Goal: Transaction & Acquisition: Purchase product/service

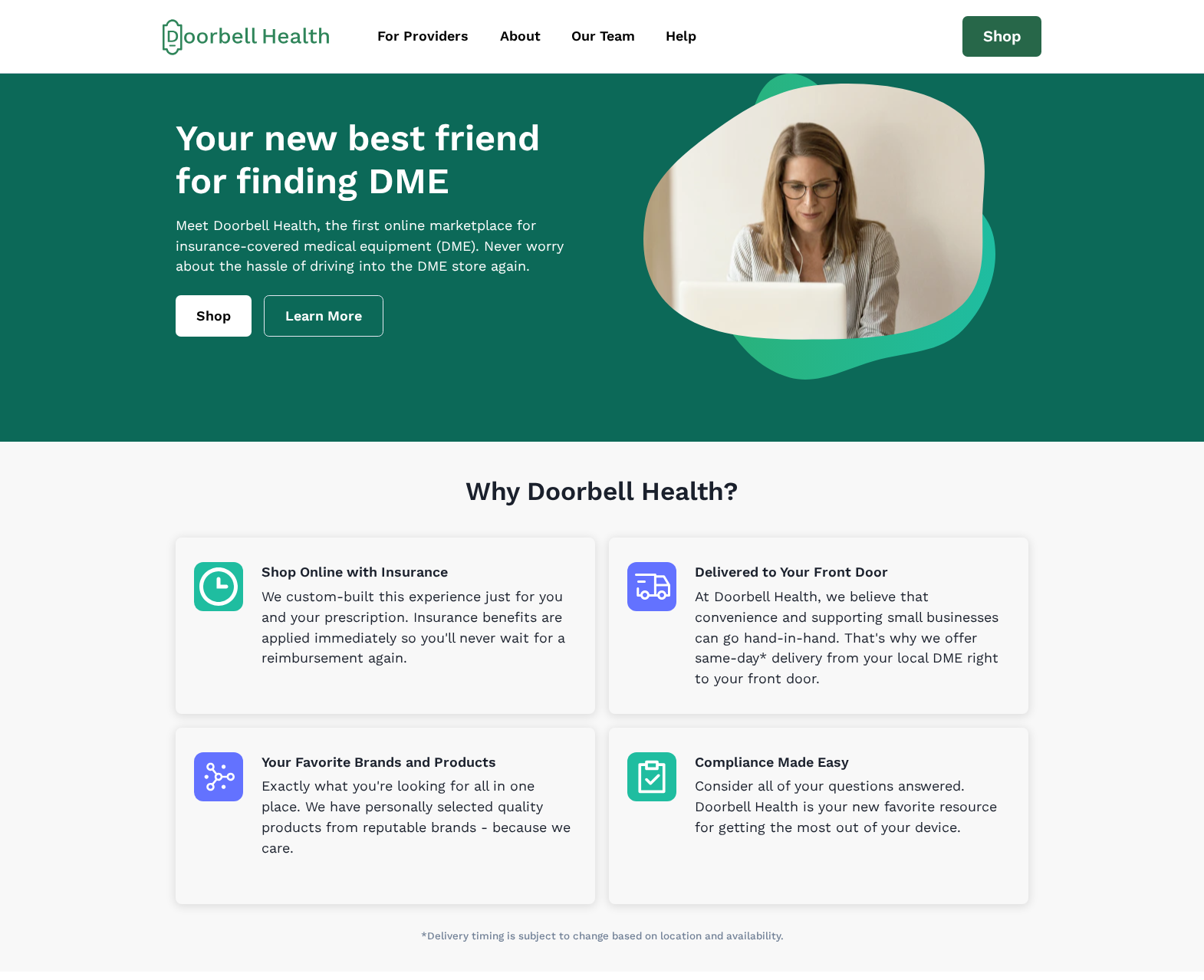
click at [1010, 37] on link "Shop" at bounding box center [1003, 37] width 80 height 42
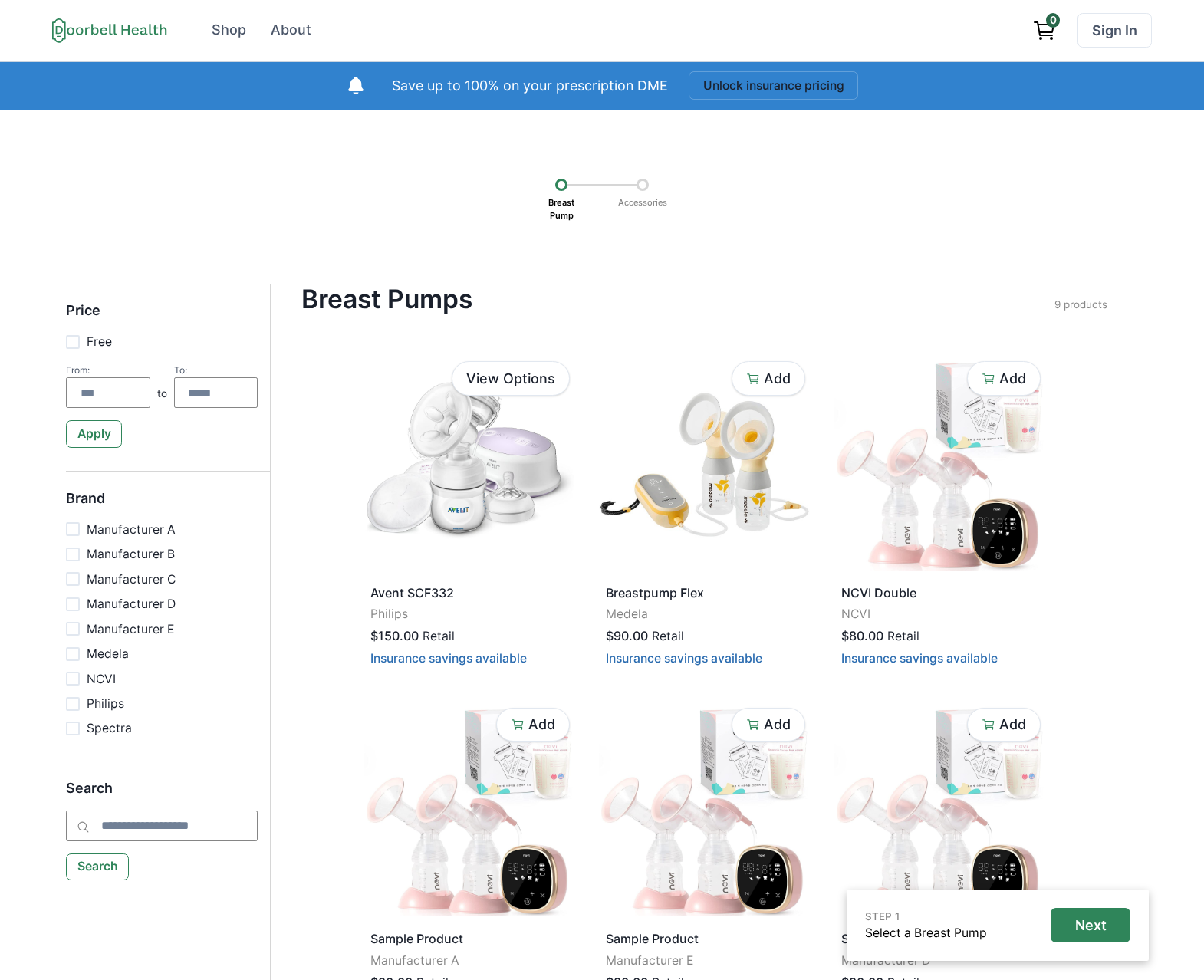
click at [1041, 34] on icon "View cart" at bounding box center [1044, 30] width 25 height 25
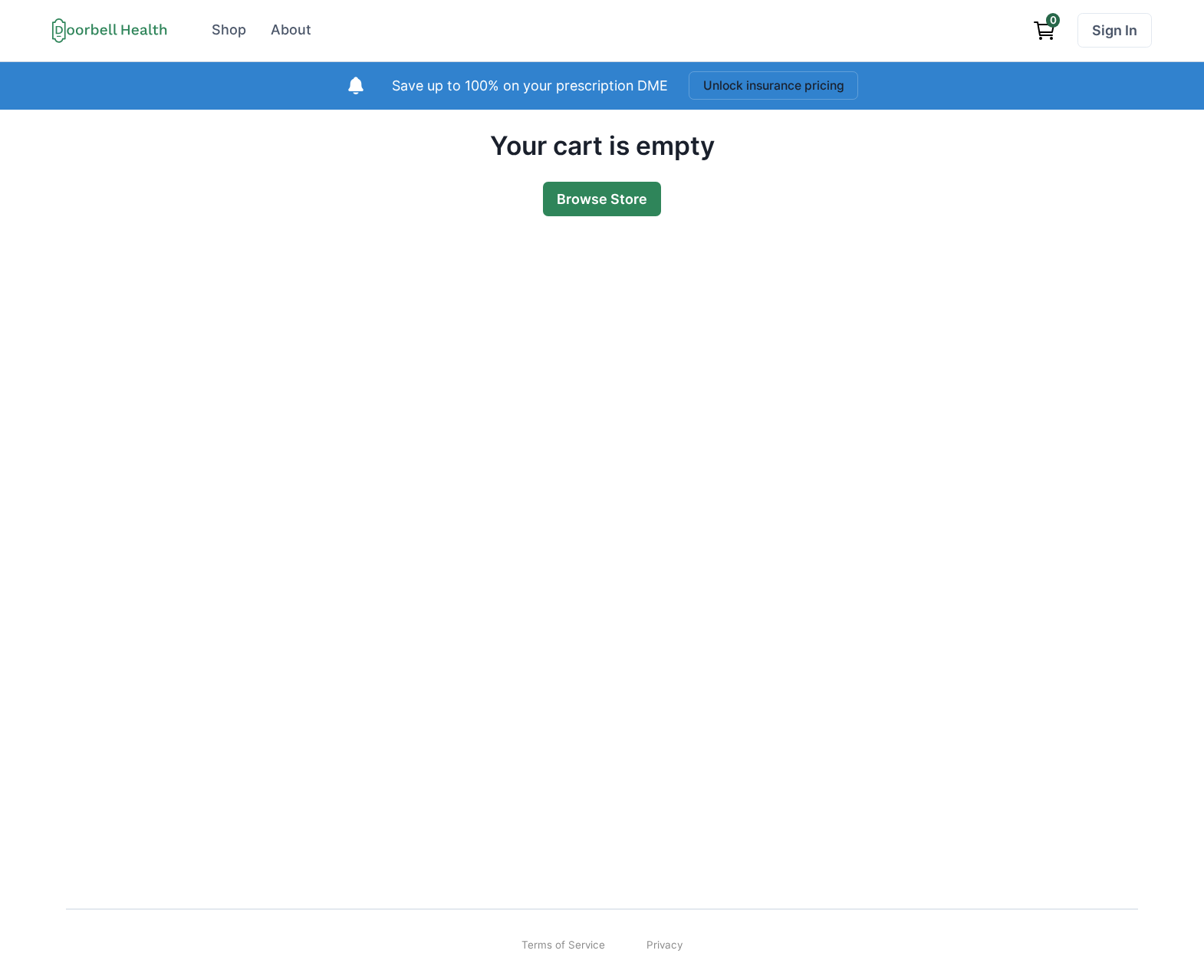
click at [593, 199] on link "Browse Store" at bounding box center [602, 199] width 118 height 35
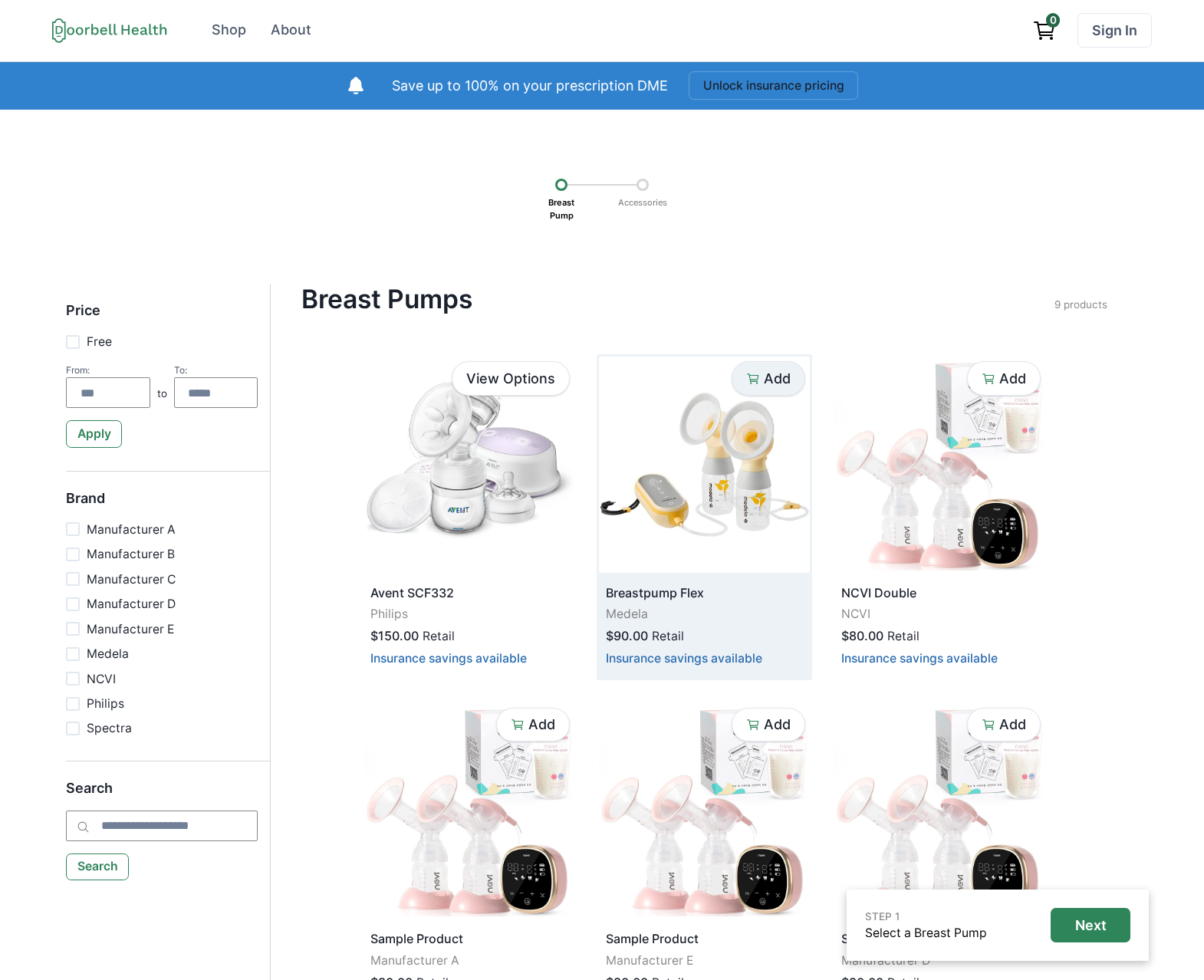
click at [775, 376] on p "Add" at bounding box center [778, 379] width 27 height 17
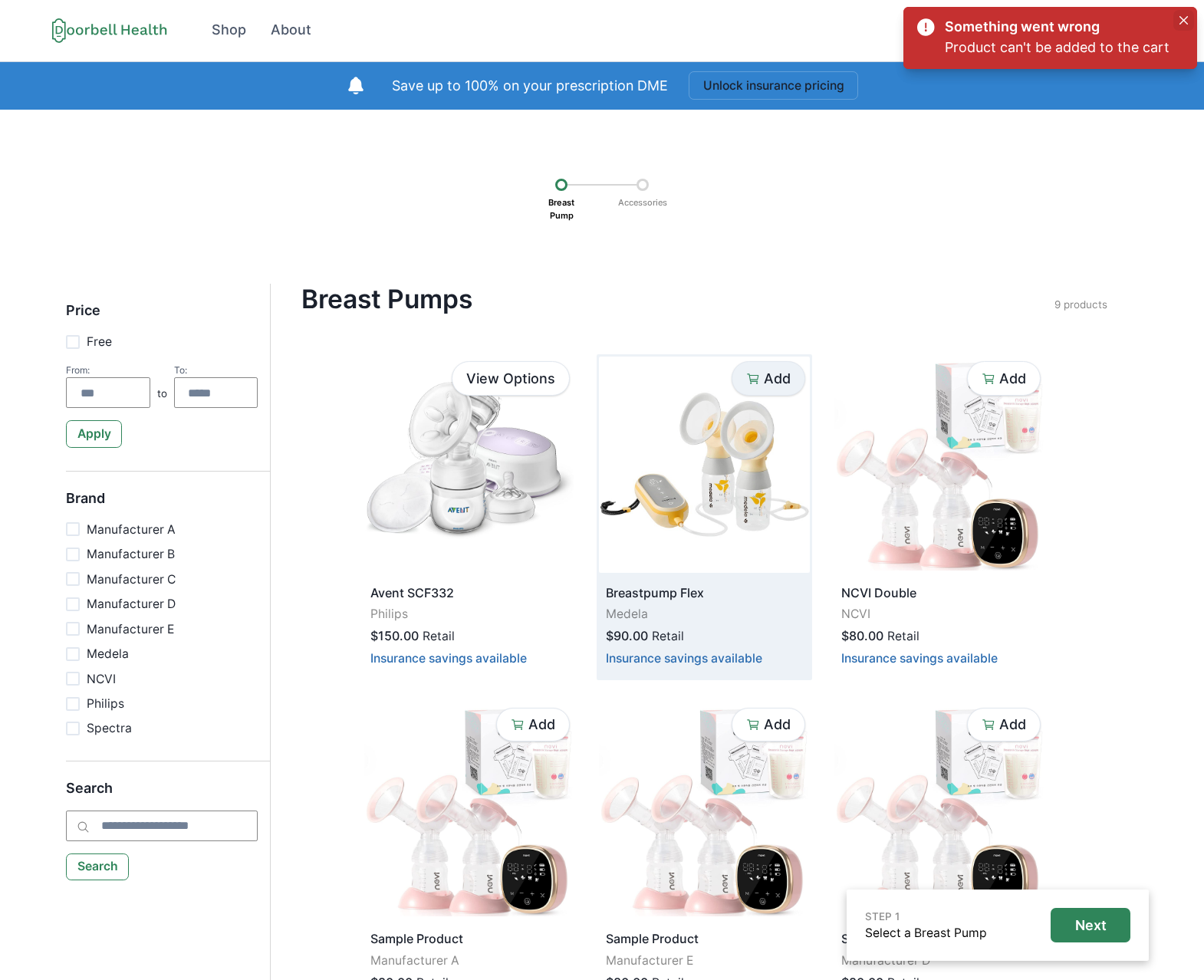
click at [1187, 19] on icon "Close" at bounding box center [1183, 20] width 8 height 8
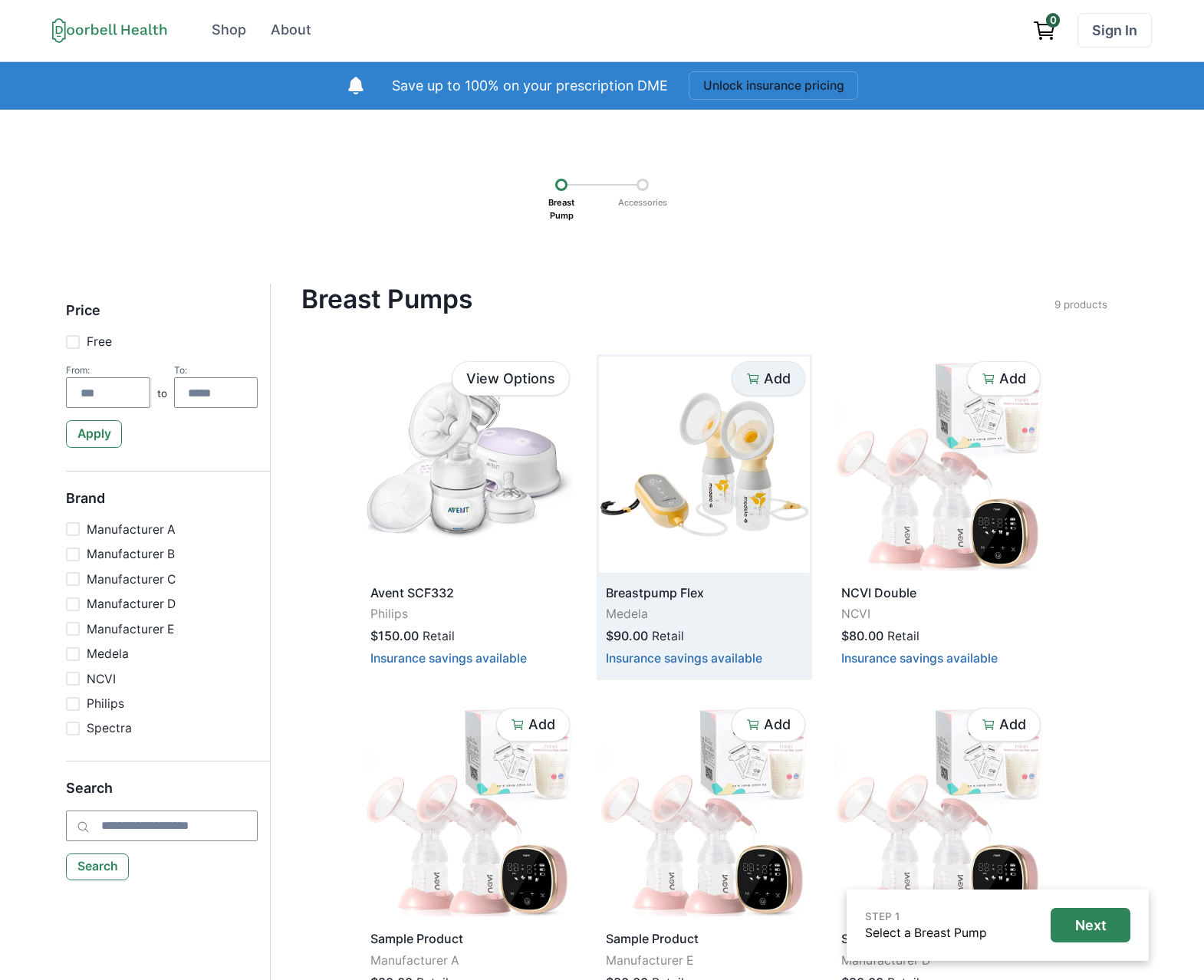
click at [766, 375] on p "Add" at bounding box center [778, 379] width 27 height 17
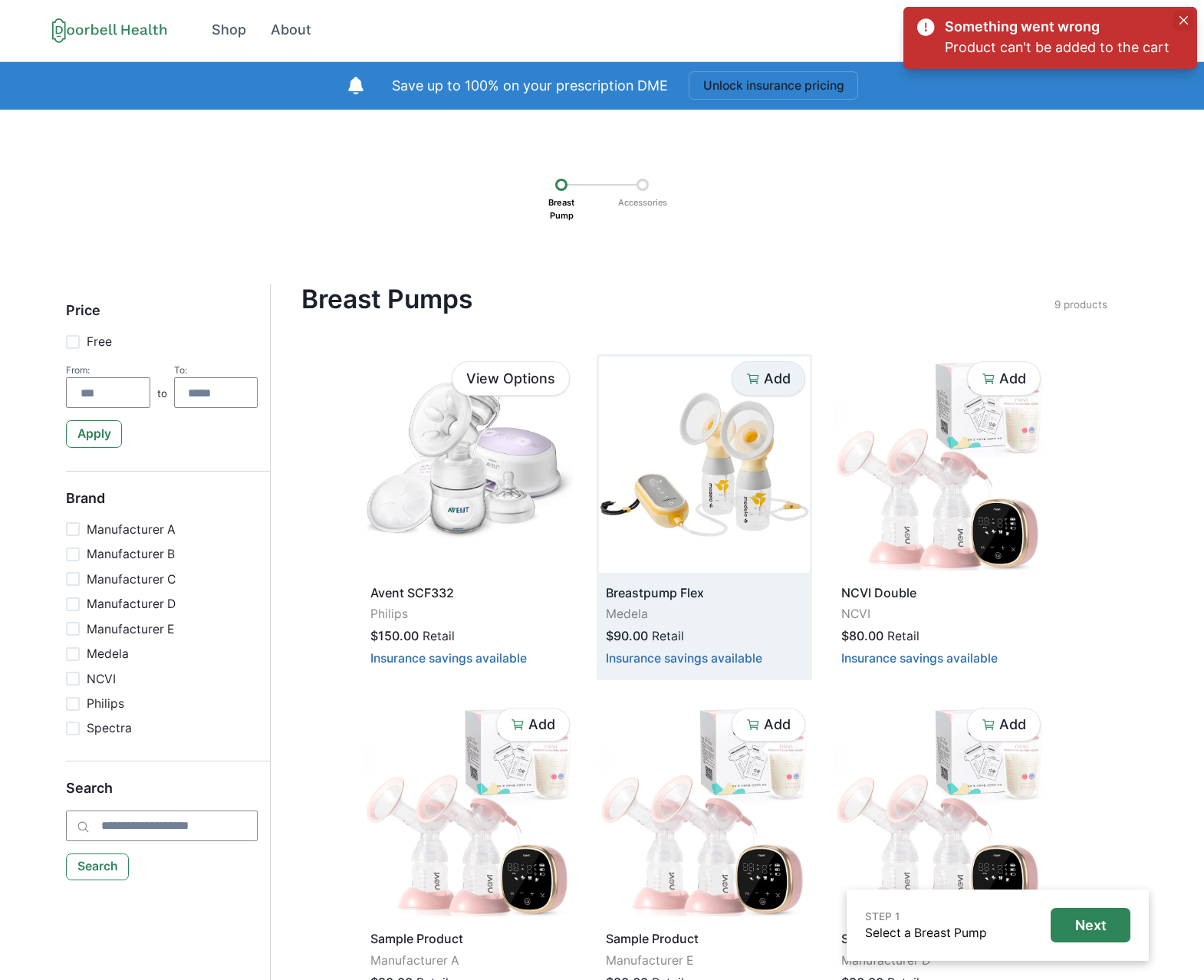
click at [1179, 25] on button "Close" at bounding box center [1184, 20] width 21 height 21
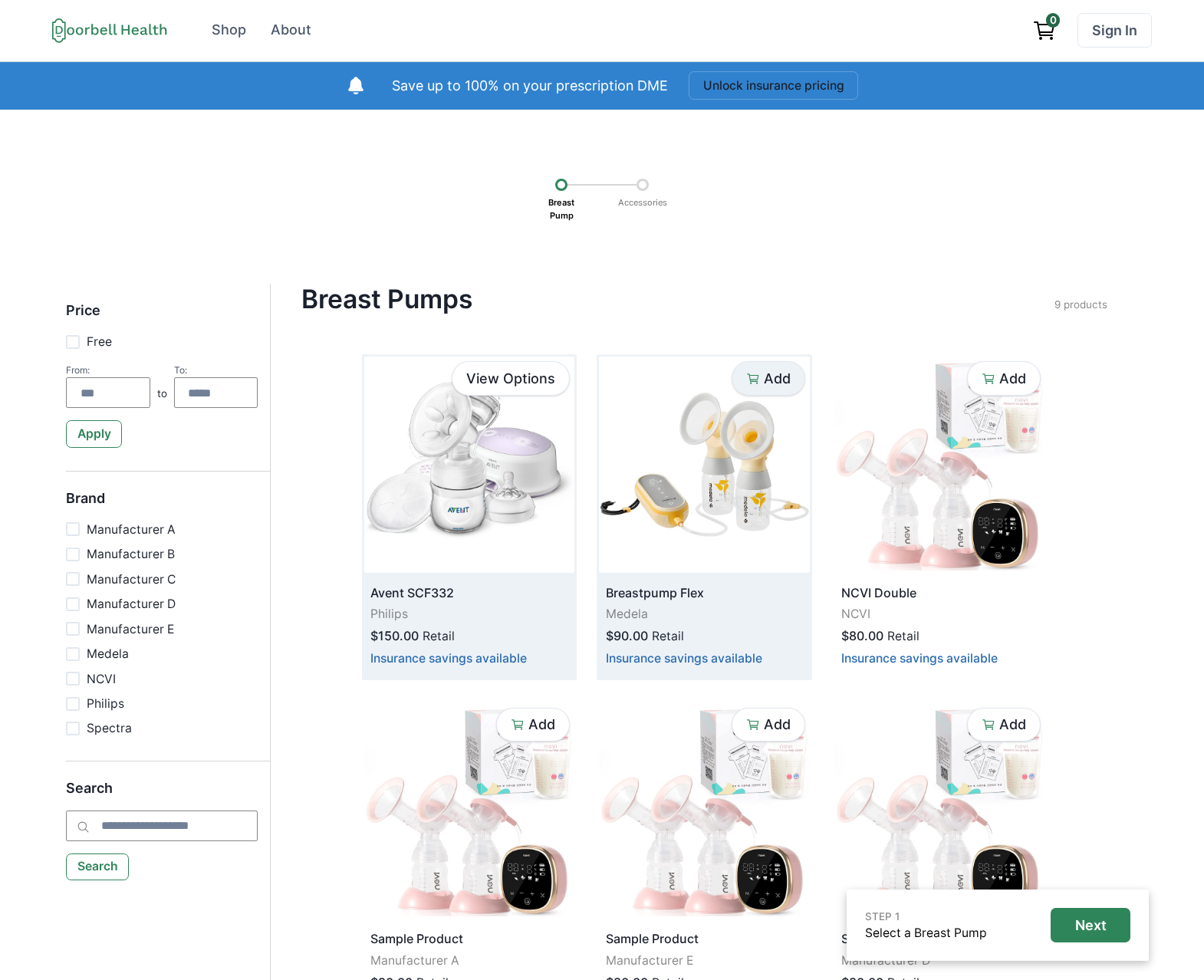
click at [461, 569] on img at bounding box center [469, 465] width 210 height 216
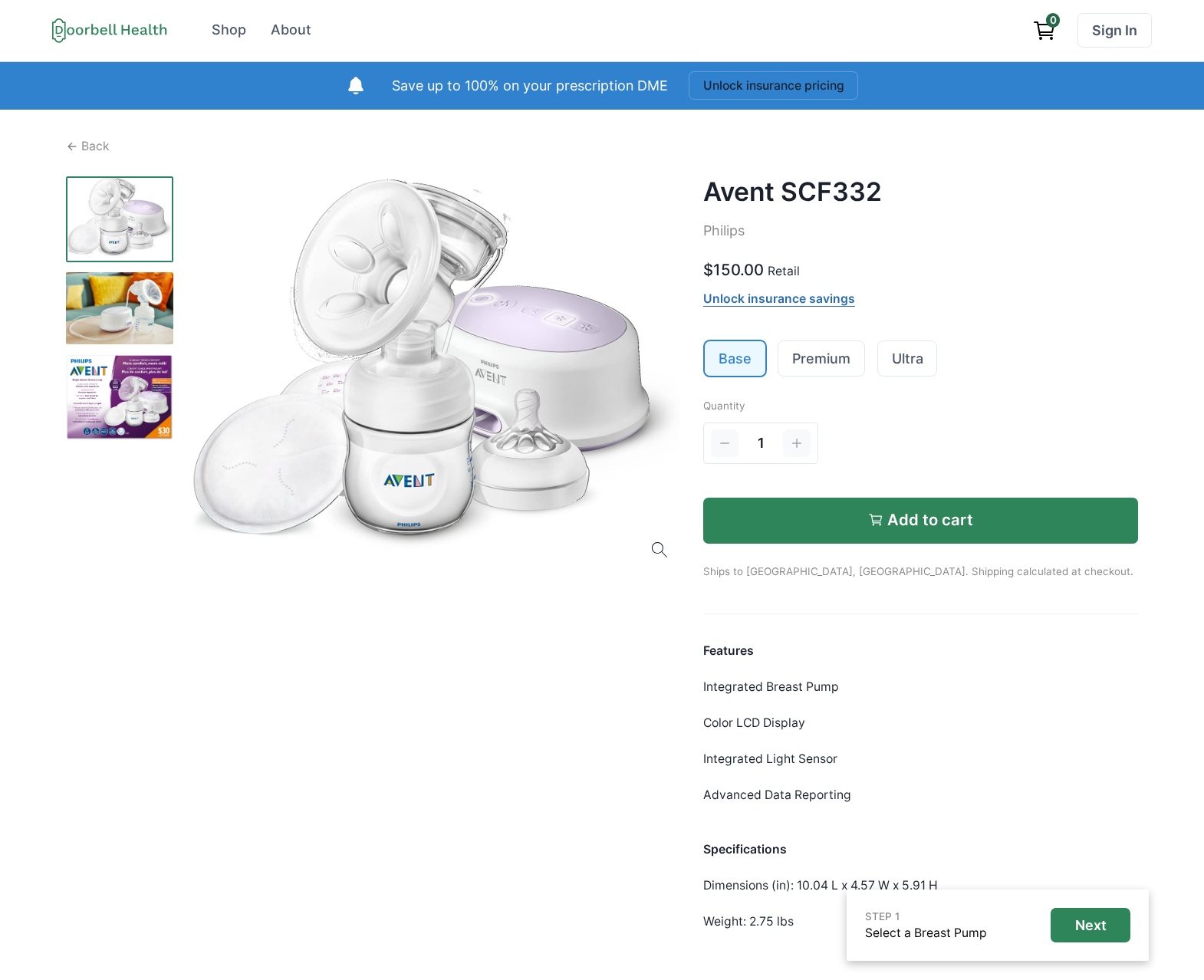
click at [848, 514] on button "Add to cart" at bounding box center [920, 520] width 435 height 46
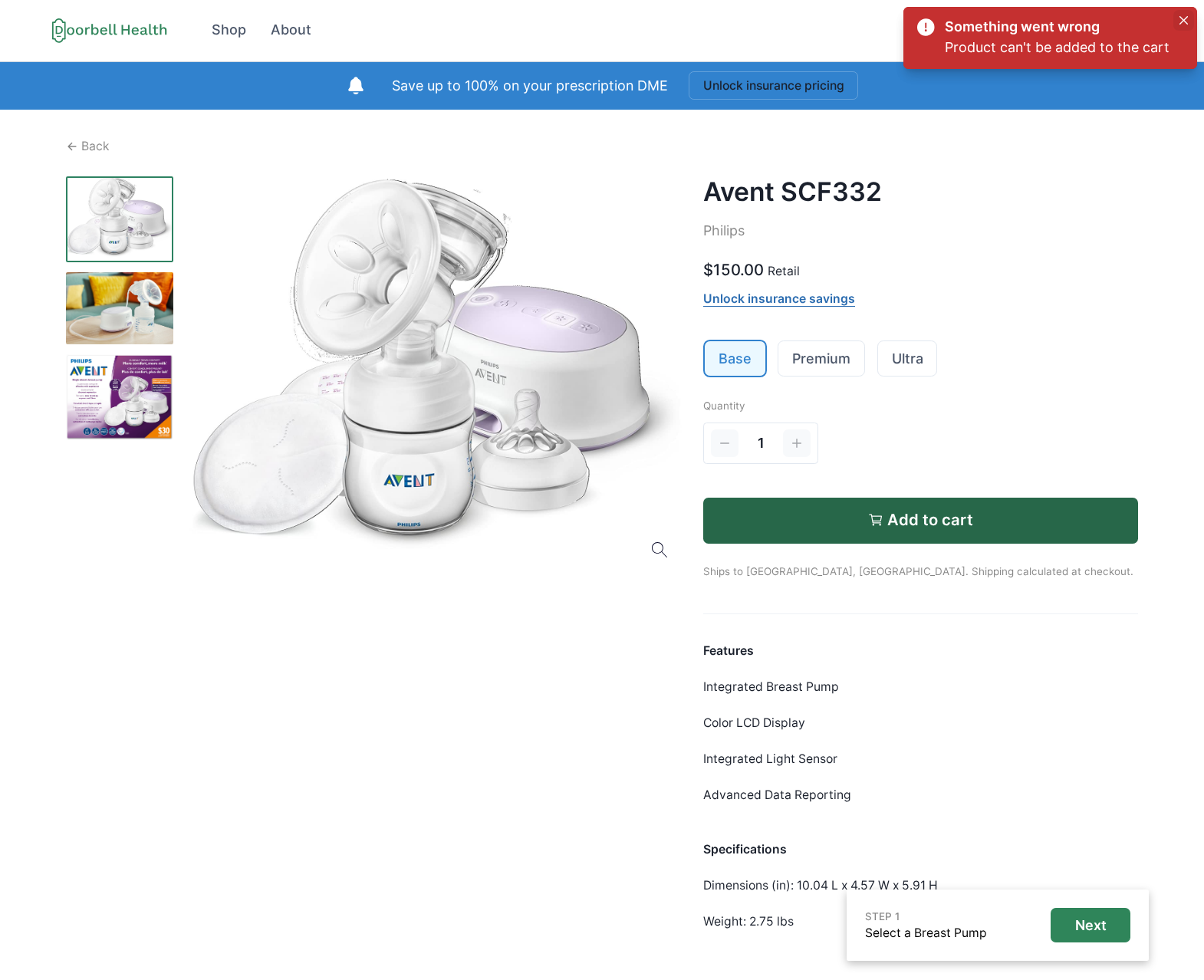
click at [1189, 16] on button "Close" at bounding box center [1184, 20] width 21 height 21
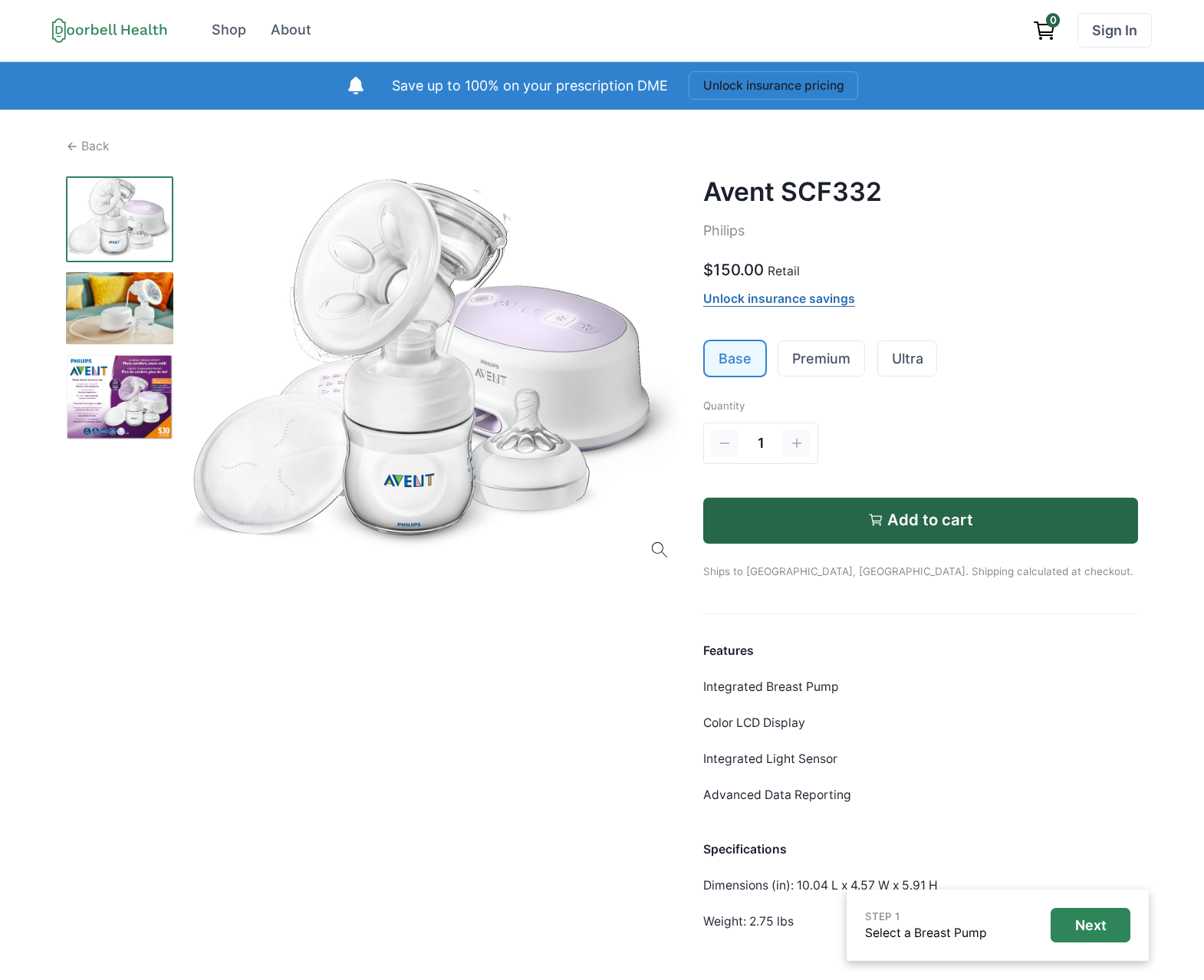
click at [197, 29] on div "Open menu Shop About Sign In Terms of Service Privacy Shop About" at bounding box center [538, 30] width 973 height 35
click at [228, 25] on div "Shop" at bounding box center [229, 30] width 35 height 21
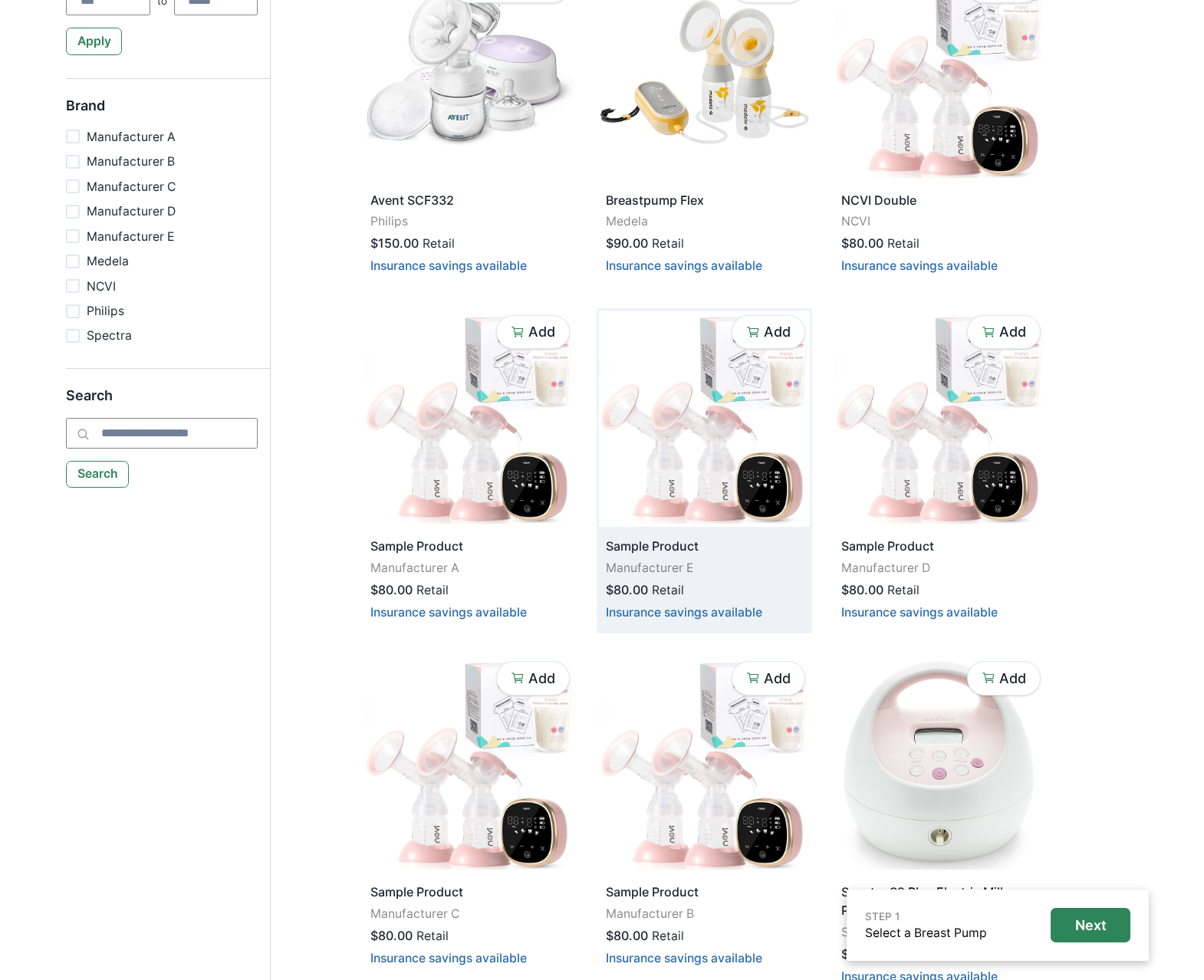
scroll to position [397, 0]
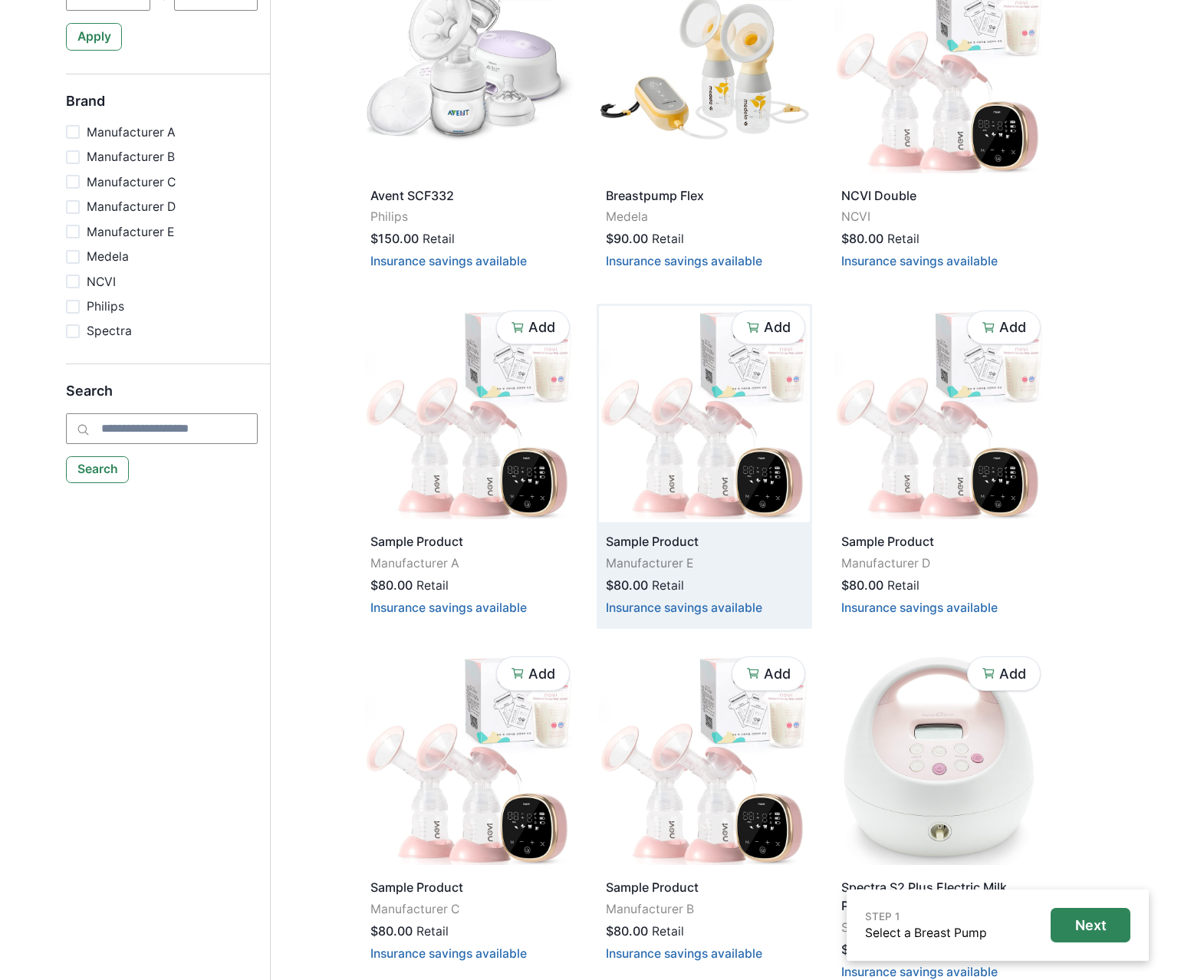
click at [699, 492] on img at bounding box center [703, 414] width 210 height 216
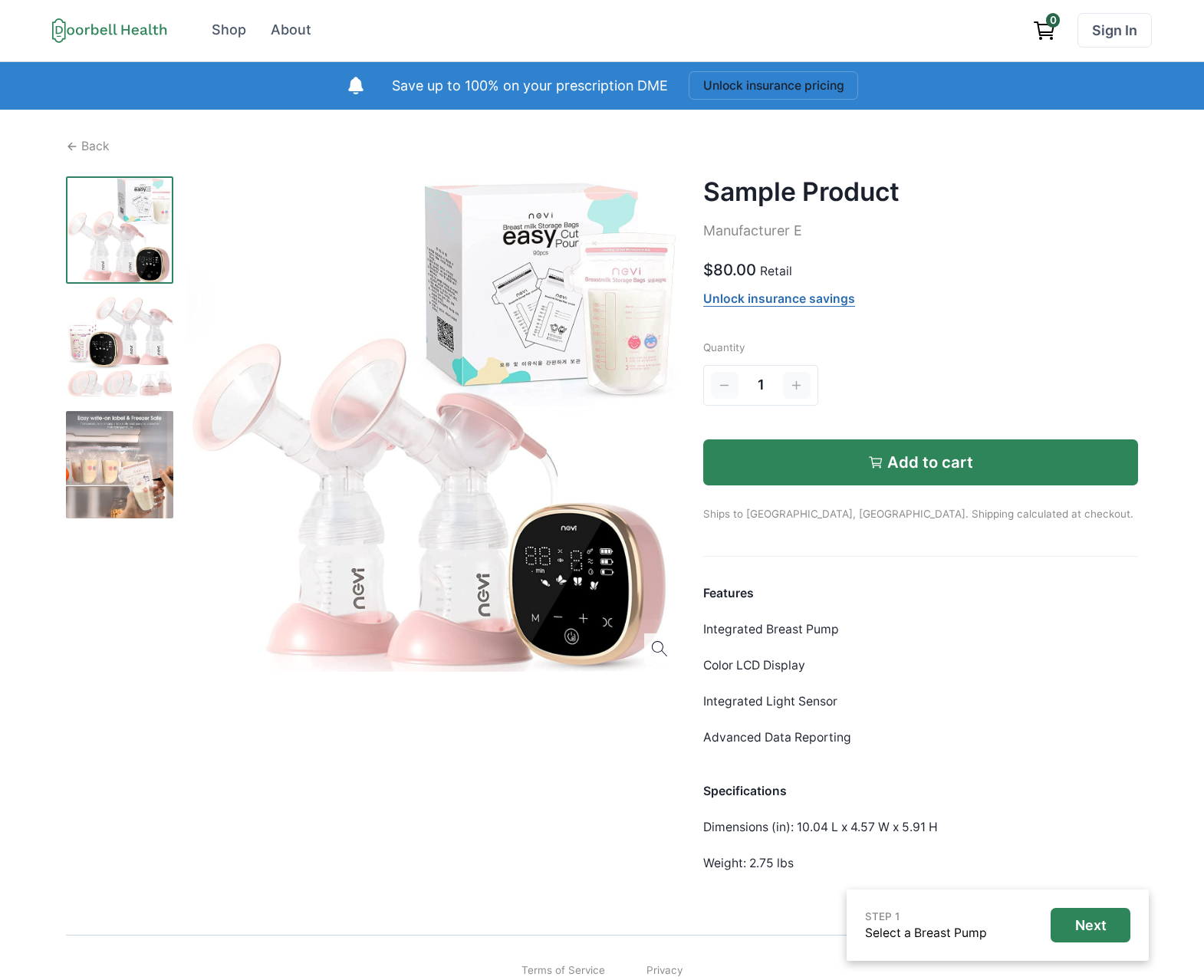
click at [835, 464] on button "Add to cart" at bounding box center [920, 462] width 435 height 46
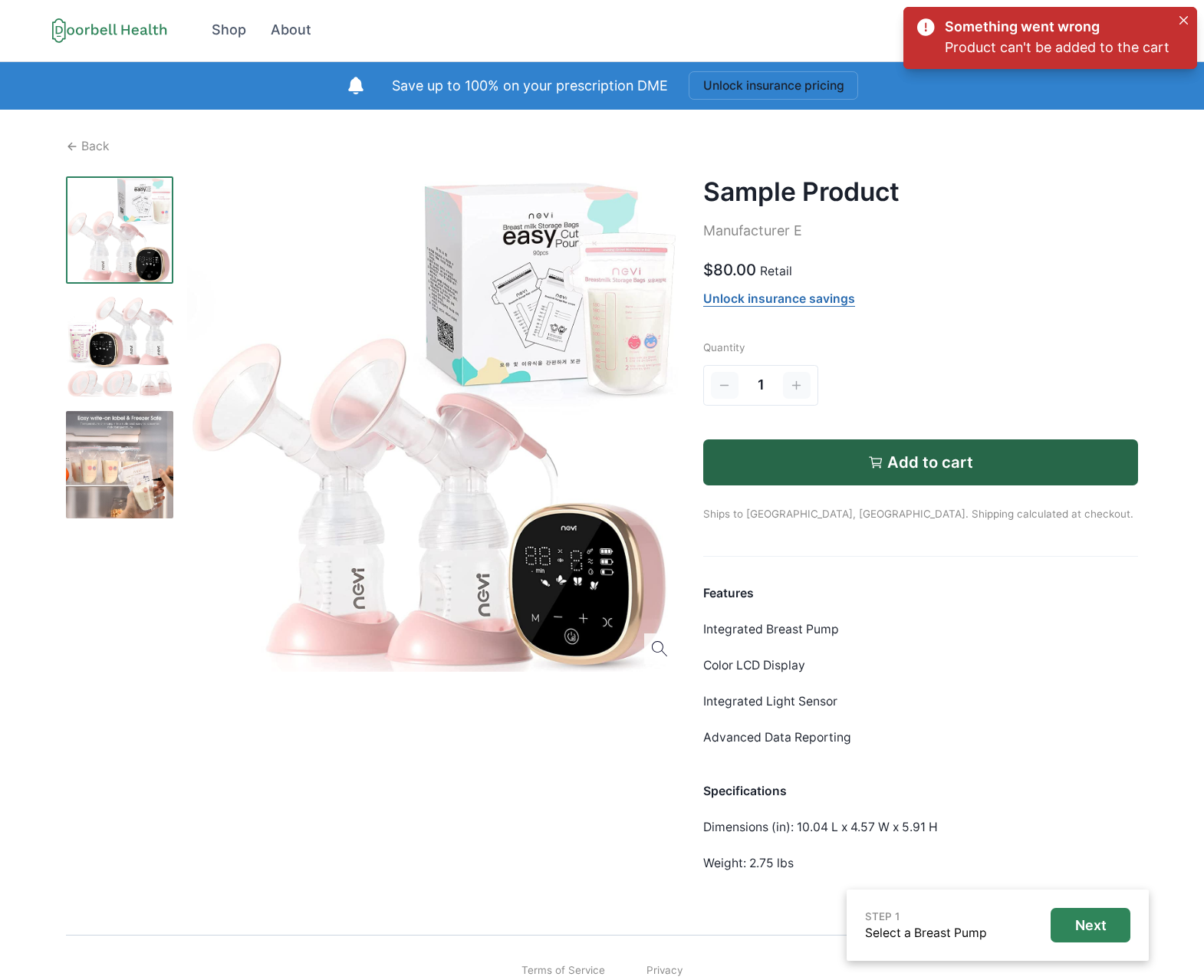
click at [812, 294] on link "Unlock insurance savings" at bounding box center [779, 299] width 152 height 15
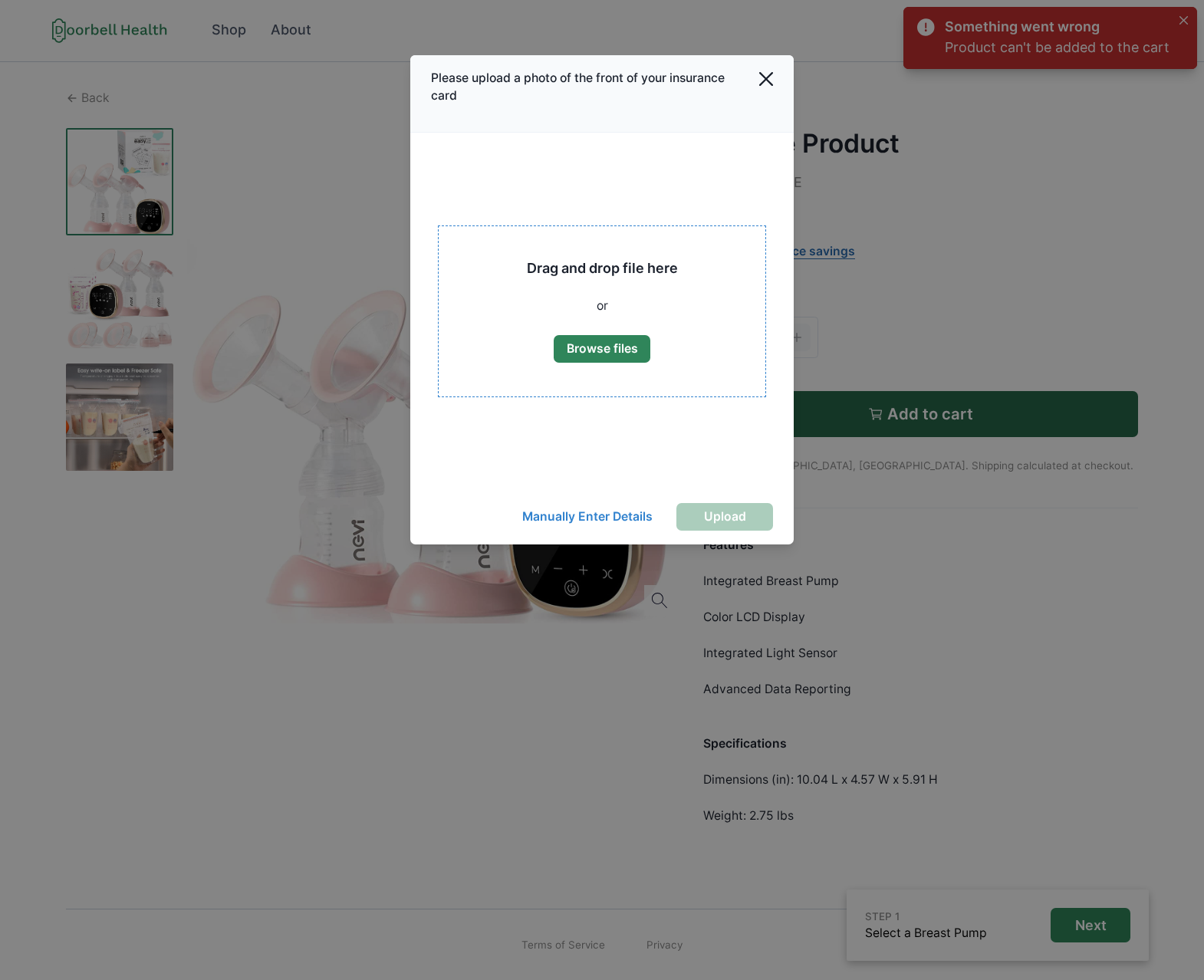
click at [567, 367] on div "Drag and drop file here or Browse files" at bounding box center [602, 311] width 273 height 115
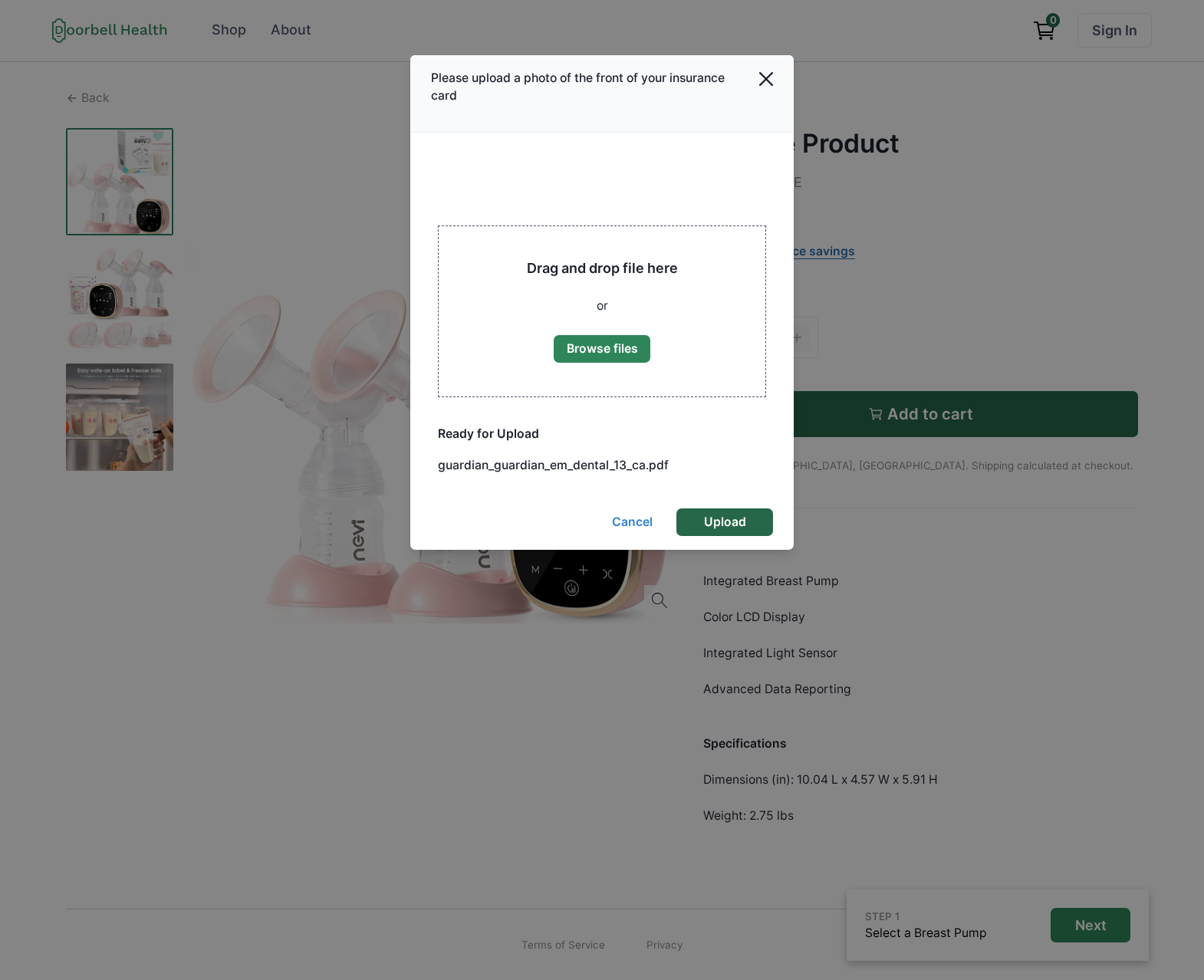
click at [713, 521] on button "Upload" at bounding box center [725, 522] width 96 height 27
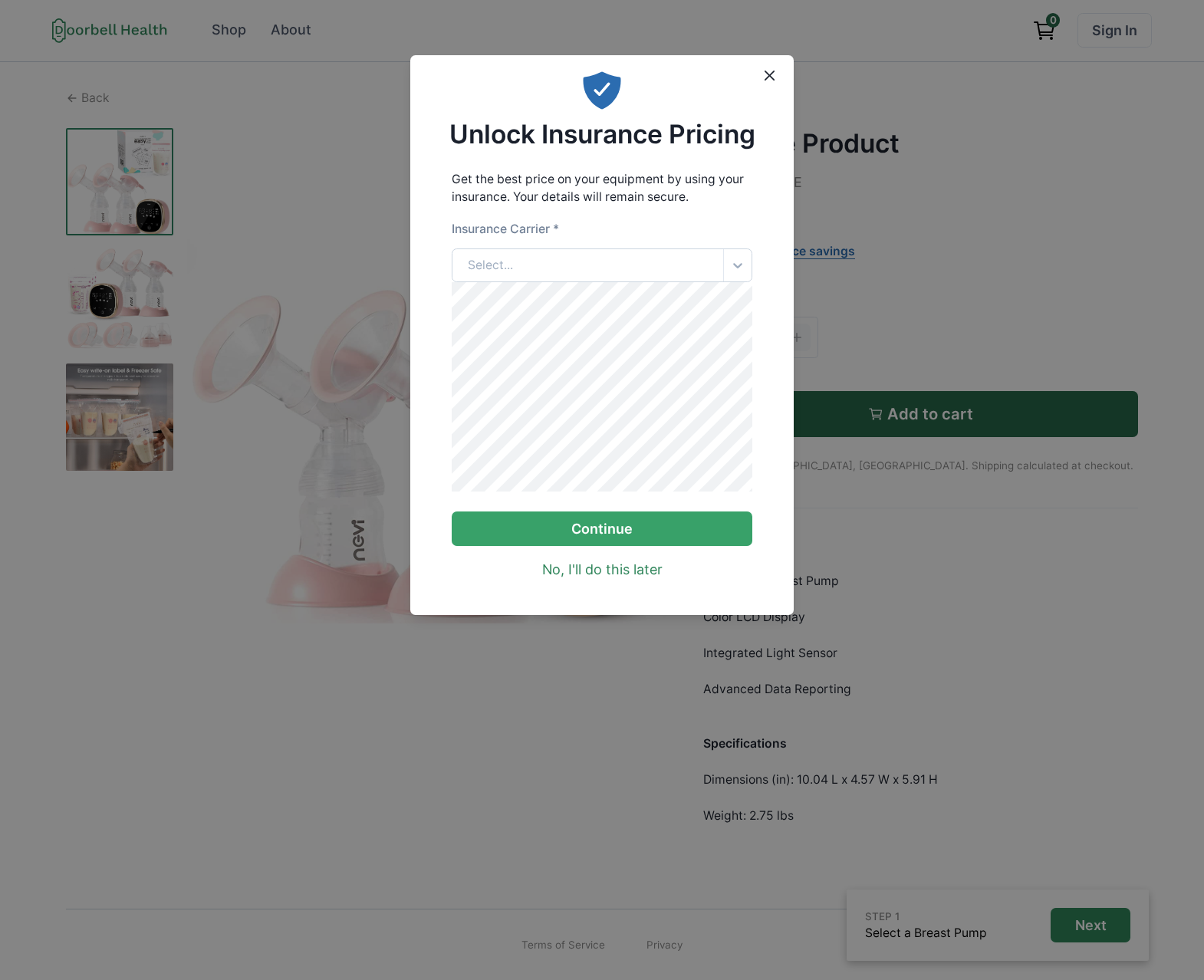
click at [727, 272] on div at bounding box center [738, 265] width 27 height 27
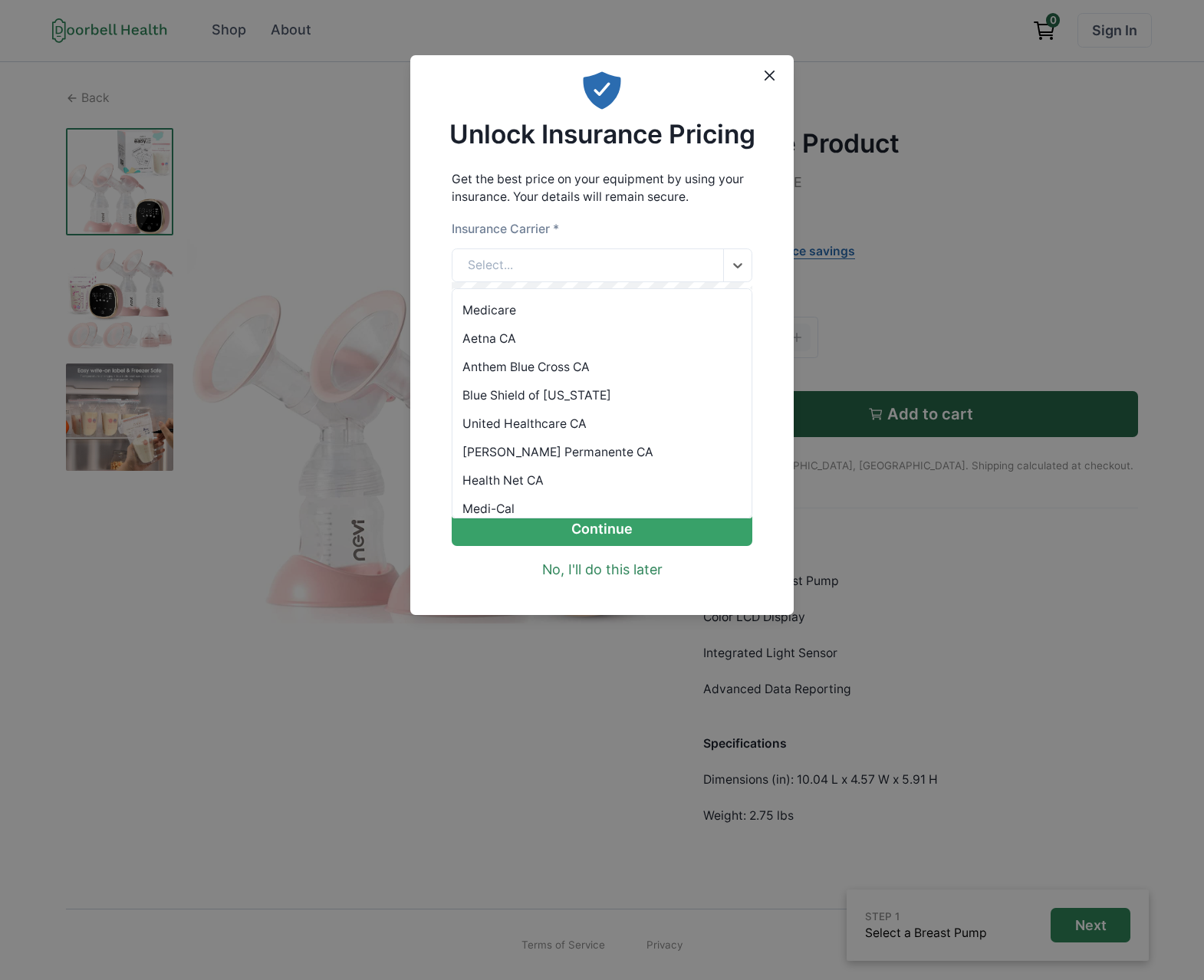
click at [543, 366] on div "Anthem Blue Cross CA" at bounding box center [602, 366] width 300 height 28
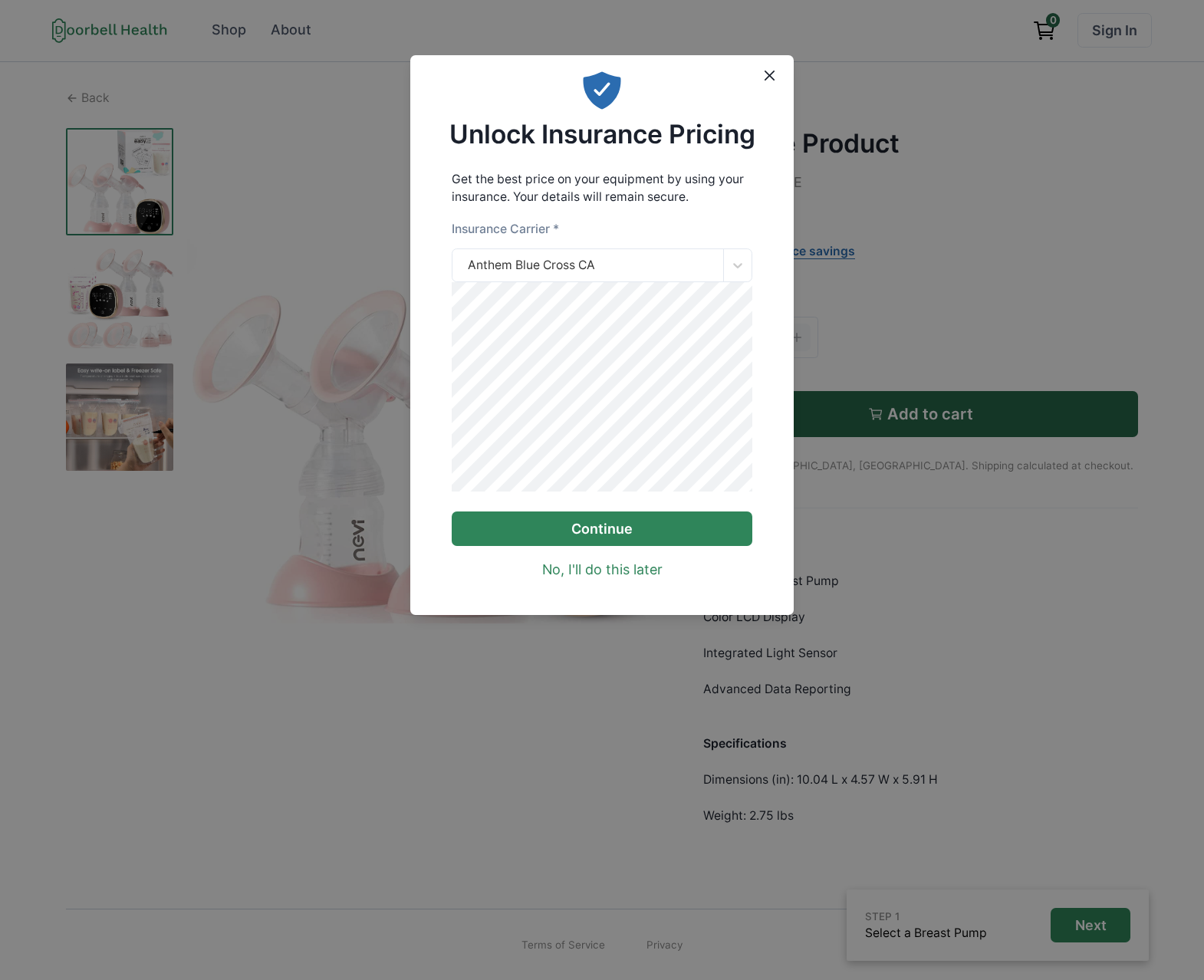
click at [618, 546] on button "Continue" at bounding box center [602, 529] width 302 height 35
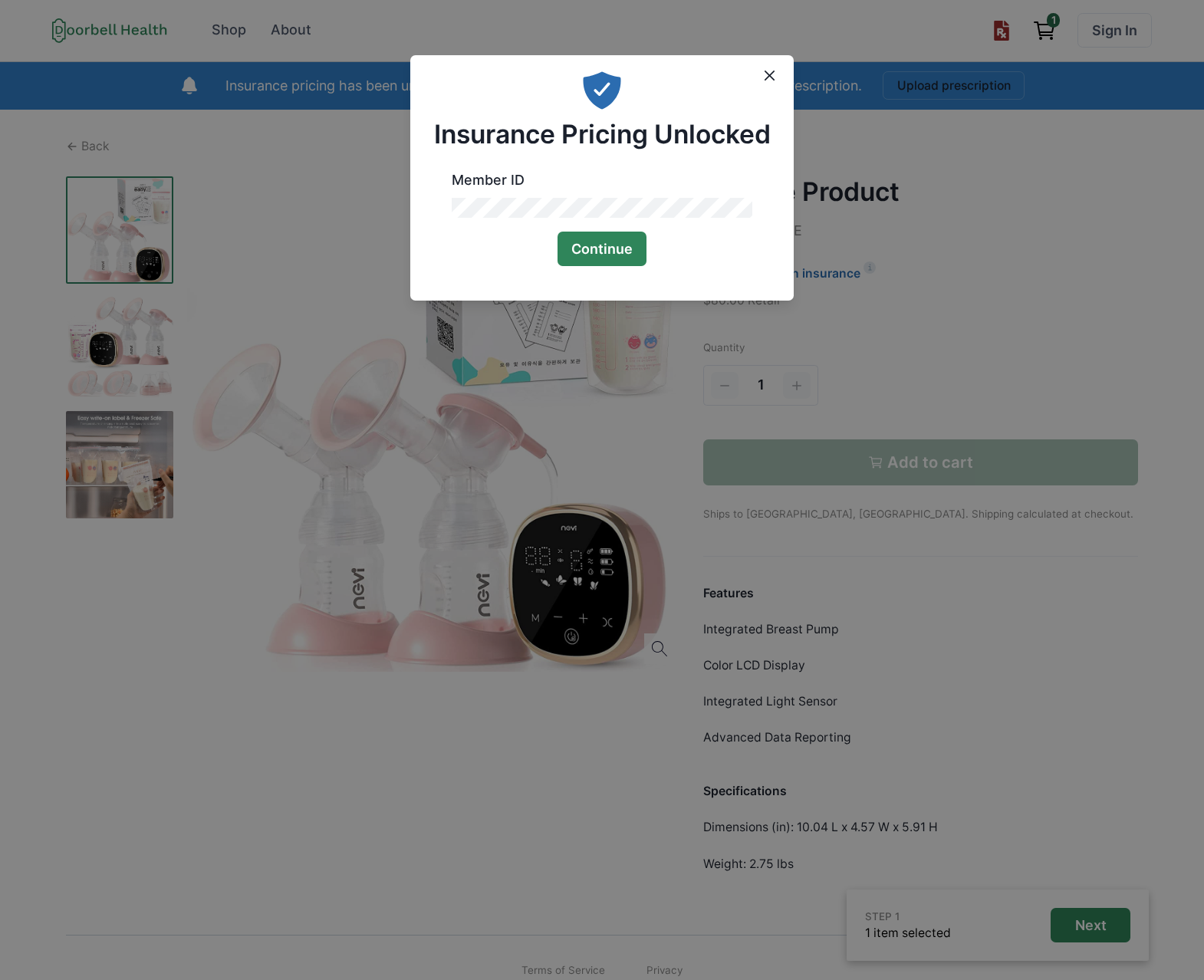
click at [633, 253] on button "Continue" at bounding box center [602, 249] width 89 height 35
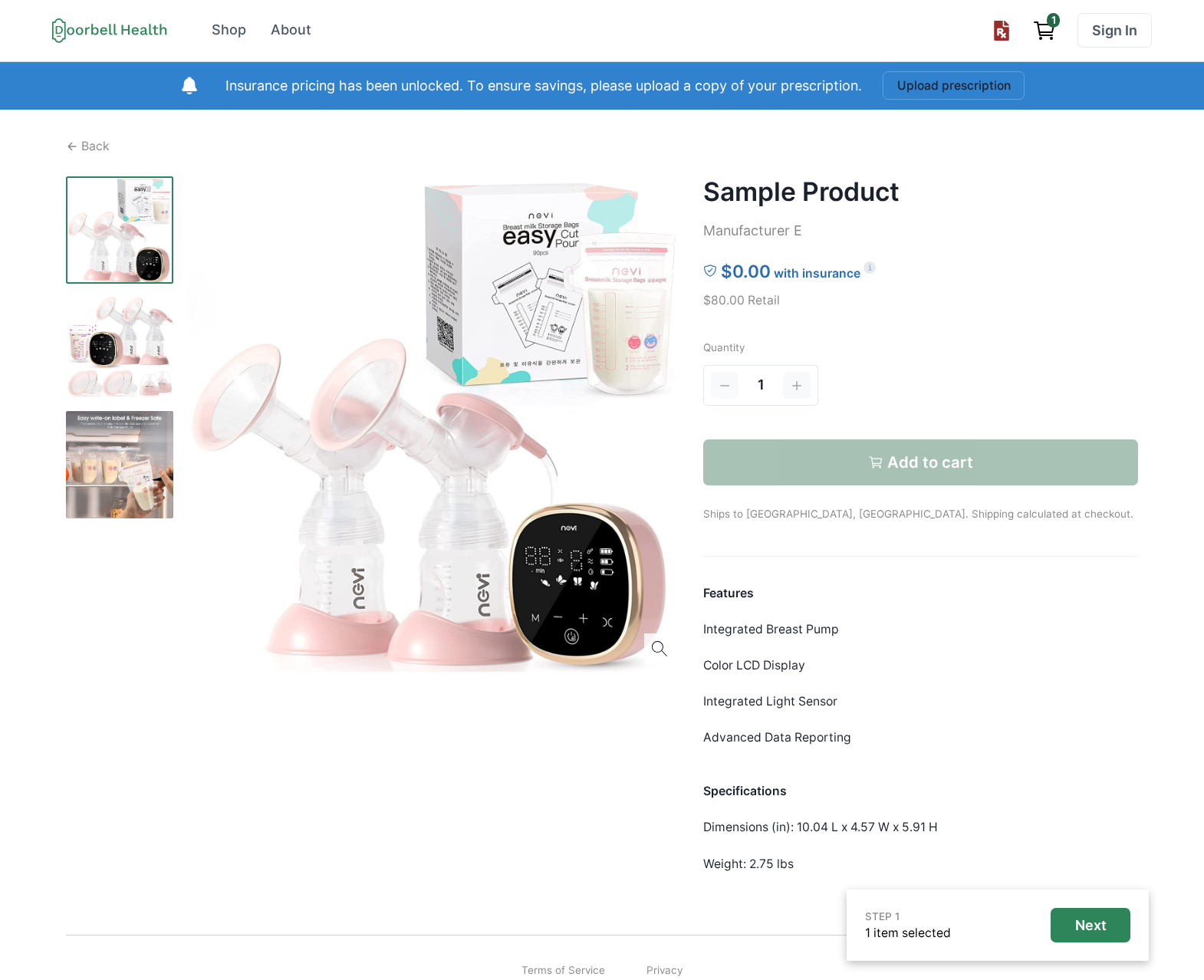
scroll to position [1, 0]
click at [861, 368] on div "1" at bounding box center [871, 384] width 337 height 46
click at [811, 381] on div "1" at bounding box center [761, 384] width 115 height 41
click at [274, 41] on link "About" at bounding box center [291, 30] width 62 height 35
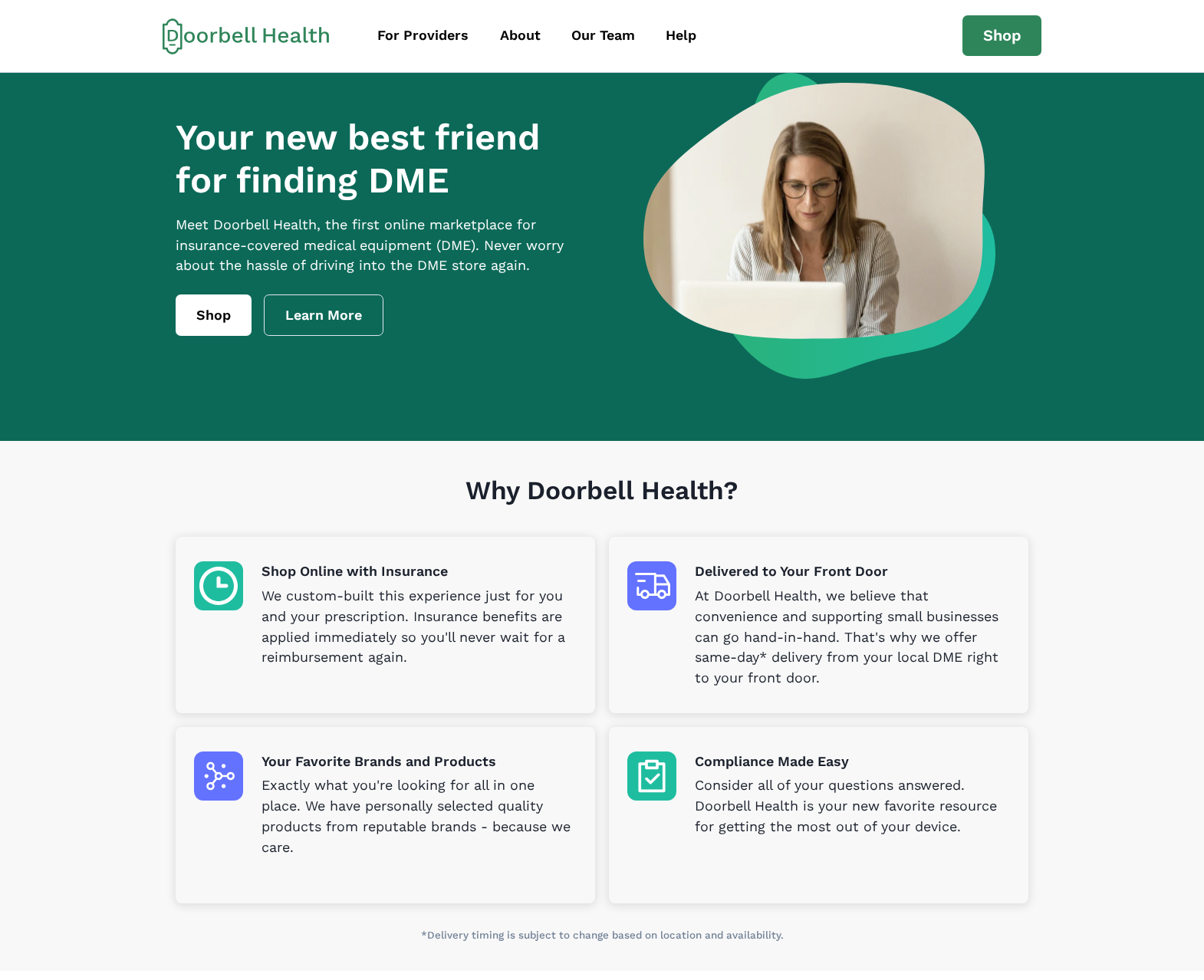
click at [241, 29] on icon at bounding box center [246, 35] width 167 height 37
click at [1018, 44] on link "Shop" at bounding box center [1003, 36] width 80 height 42
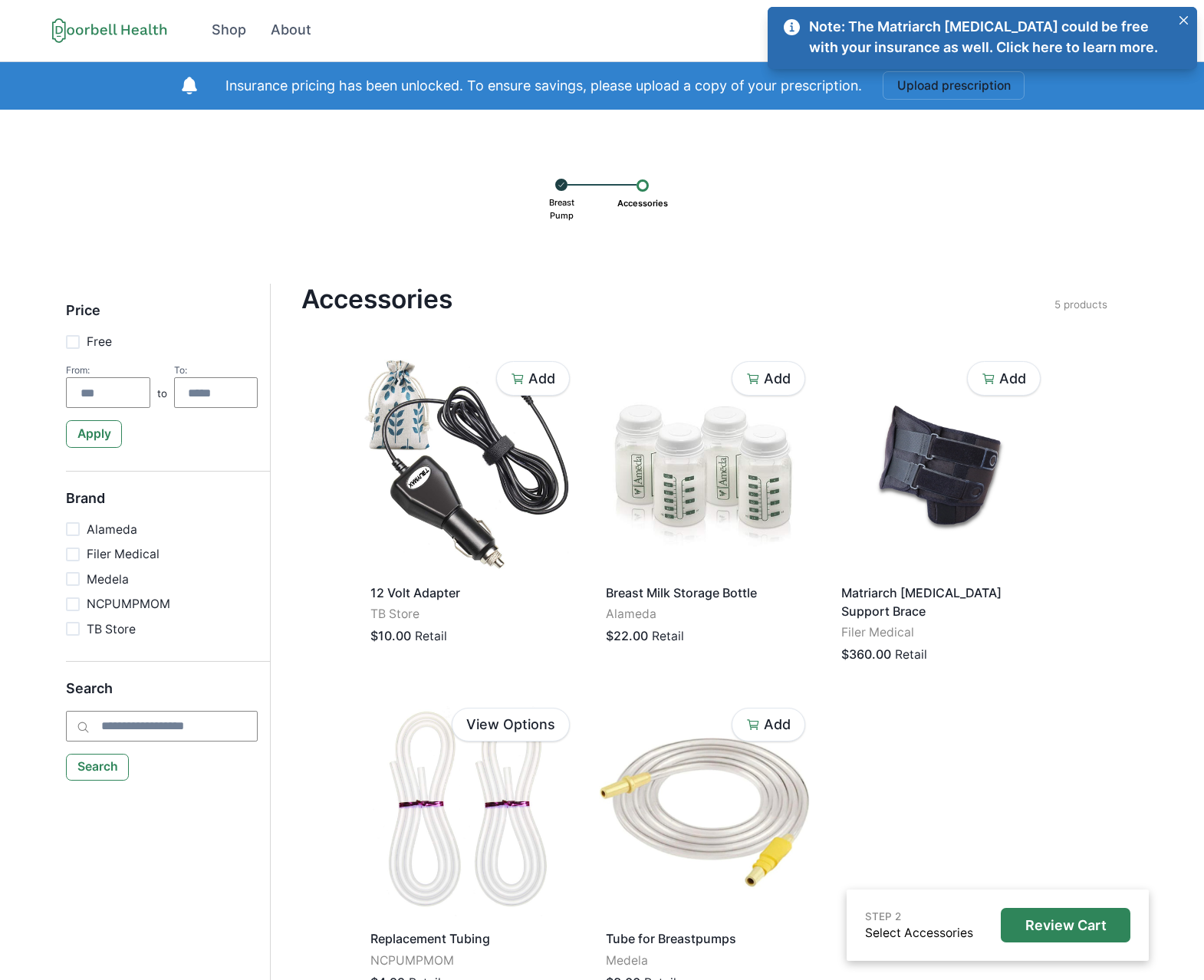
click at [562, 200] on p "Breast Pump" at bounding box center [562, 209] width 36 height 36
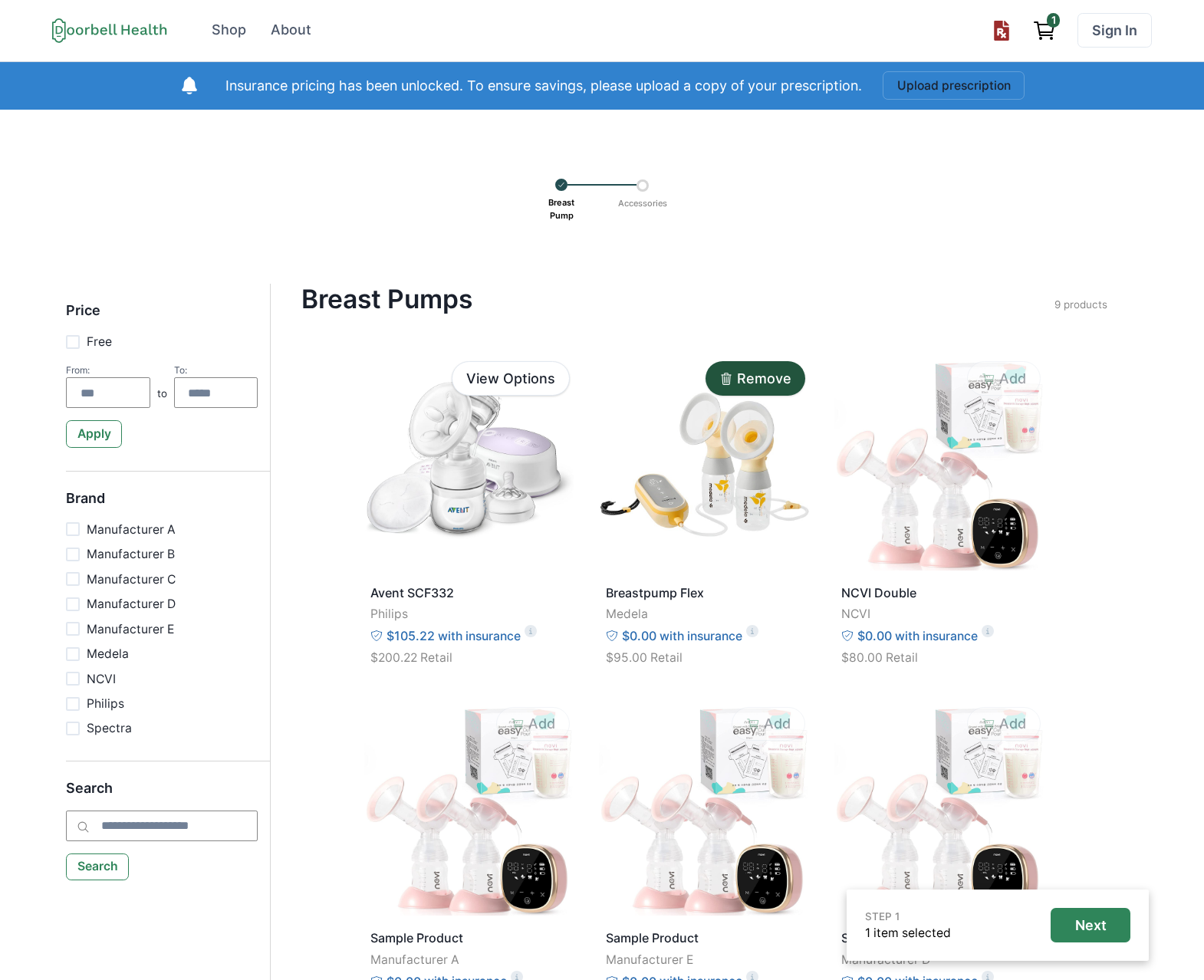
drag, startPoint x: 1042, startPoint y: 40, endPoint x: 1034, endPoint y: 76, distance: 36.9
click at [1042, 40] on icon "View cart" at bounding box center [1044, 30] width 25 height 25
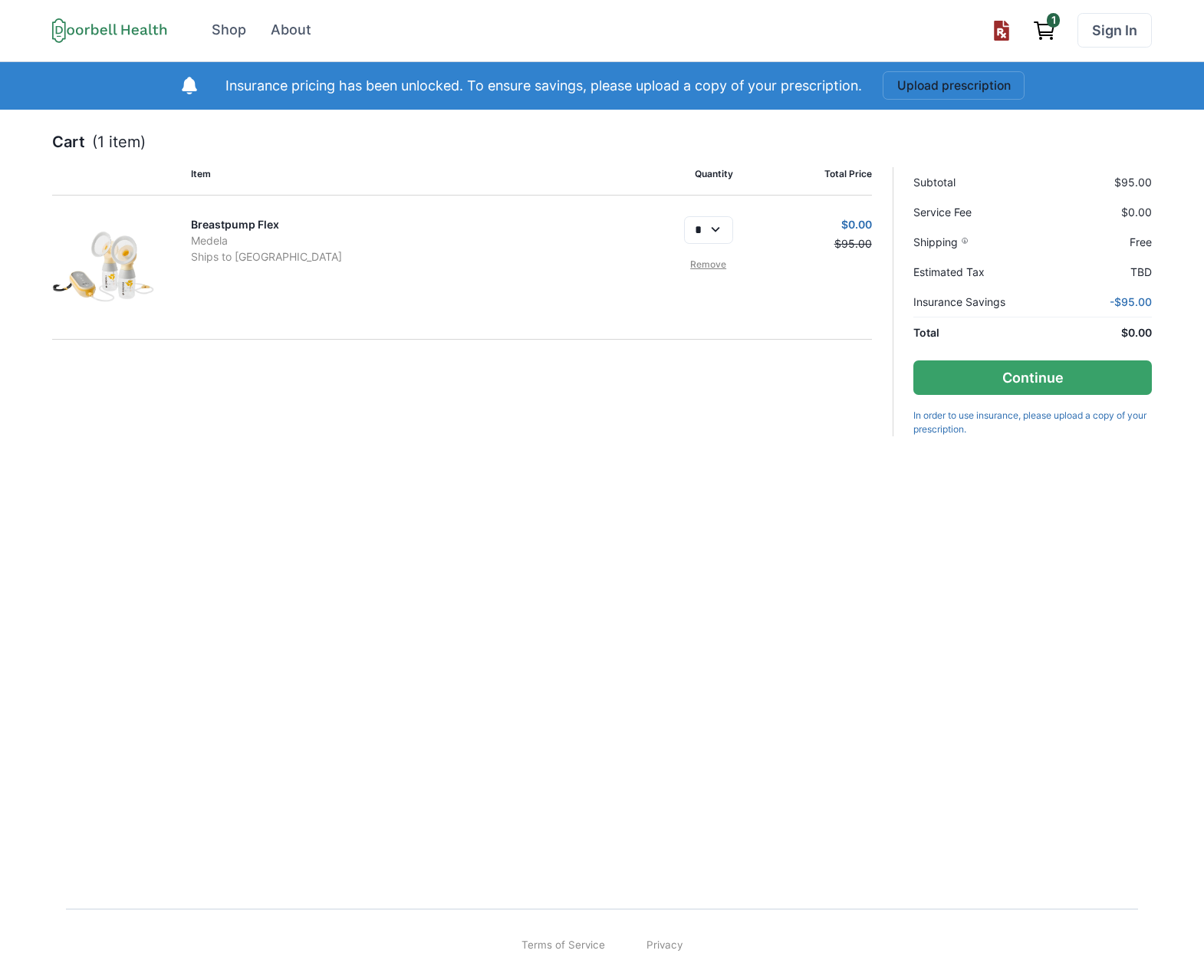
drag, startPoint x: 224, startPoint y: 29, endPoint x: 242, endPoint y: 97, distance: 70.3
click at [224, 29] on div "Shop" at bounding box center [229, 30] width 35 height 21
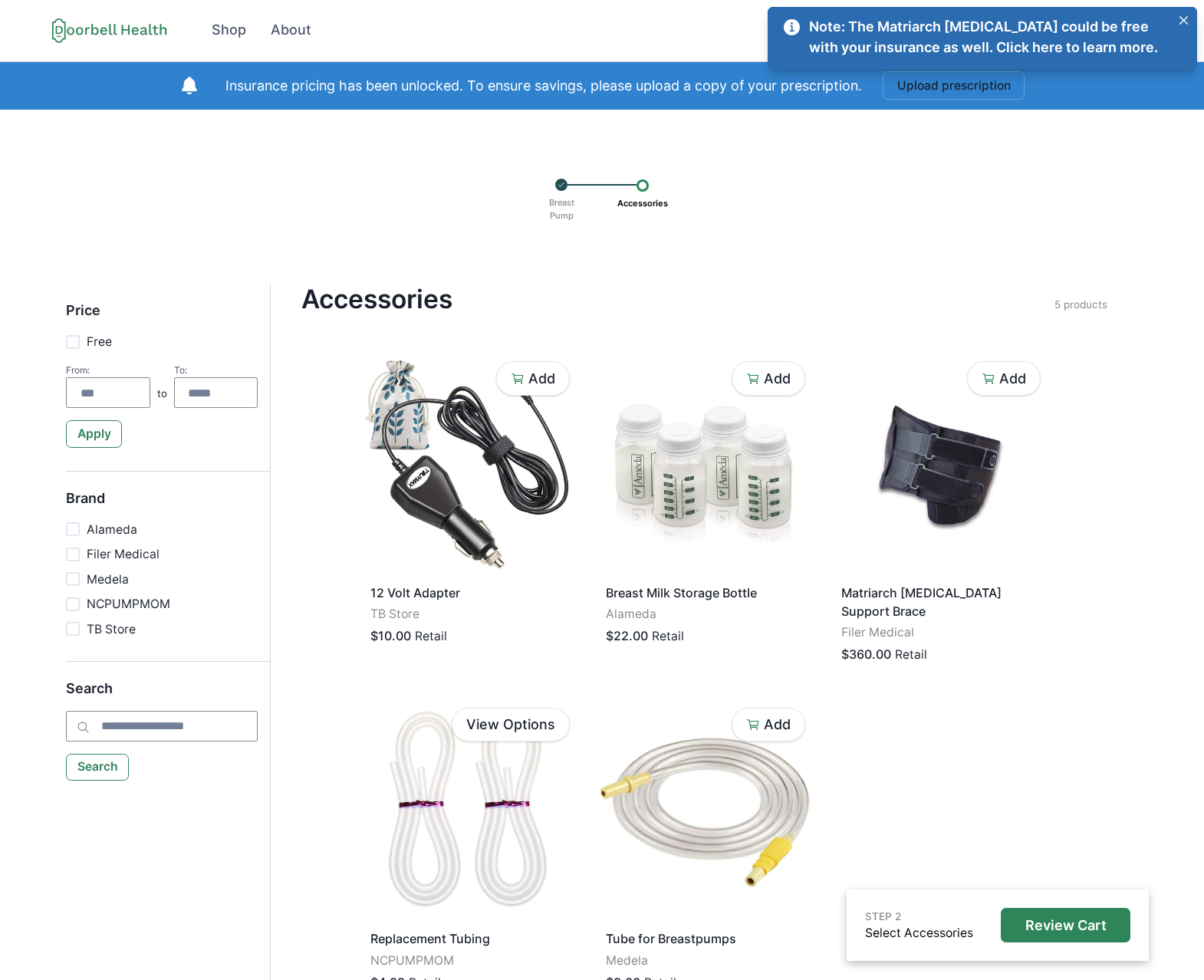
click at [629, 194] on p "Accessories" at bounding box center [643, 203] width 62 height 24
click at [648, 186] on div "Accessories" at bounding box center [643, 186] width 13 height 13
click at [1077, 49] on link "Note: The Matriarch [MEDICAL_DATA] could be free with your insurance as well. C…" at bounding box center [975, 38] width 388 height 42
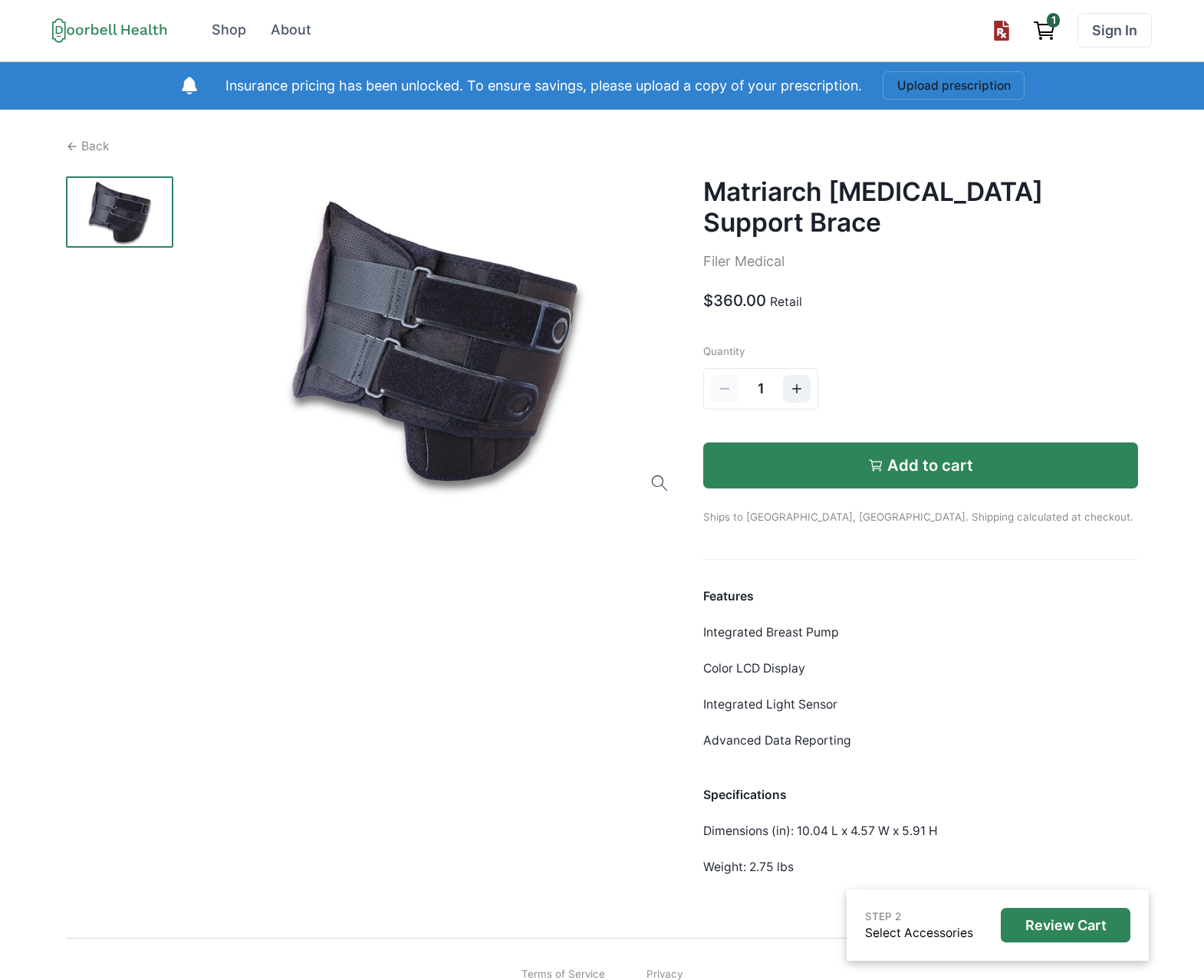
click at [880, 456] on div "Add to cart" at bounding box center [921, 465] width 105 height 18
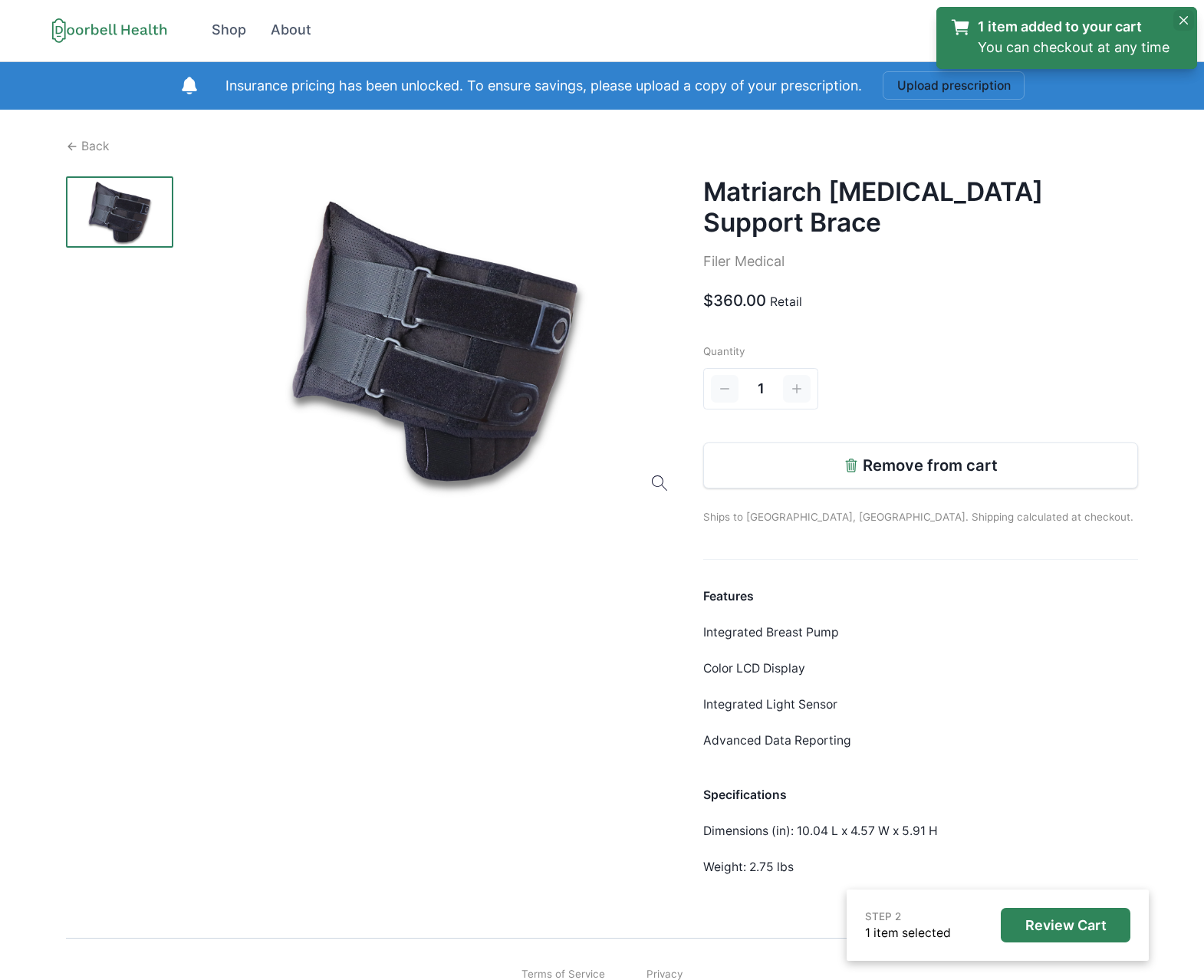
click at [1183, 18] on icon "Close" at bounding box center [1183, 20] width 8 height 8
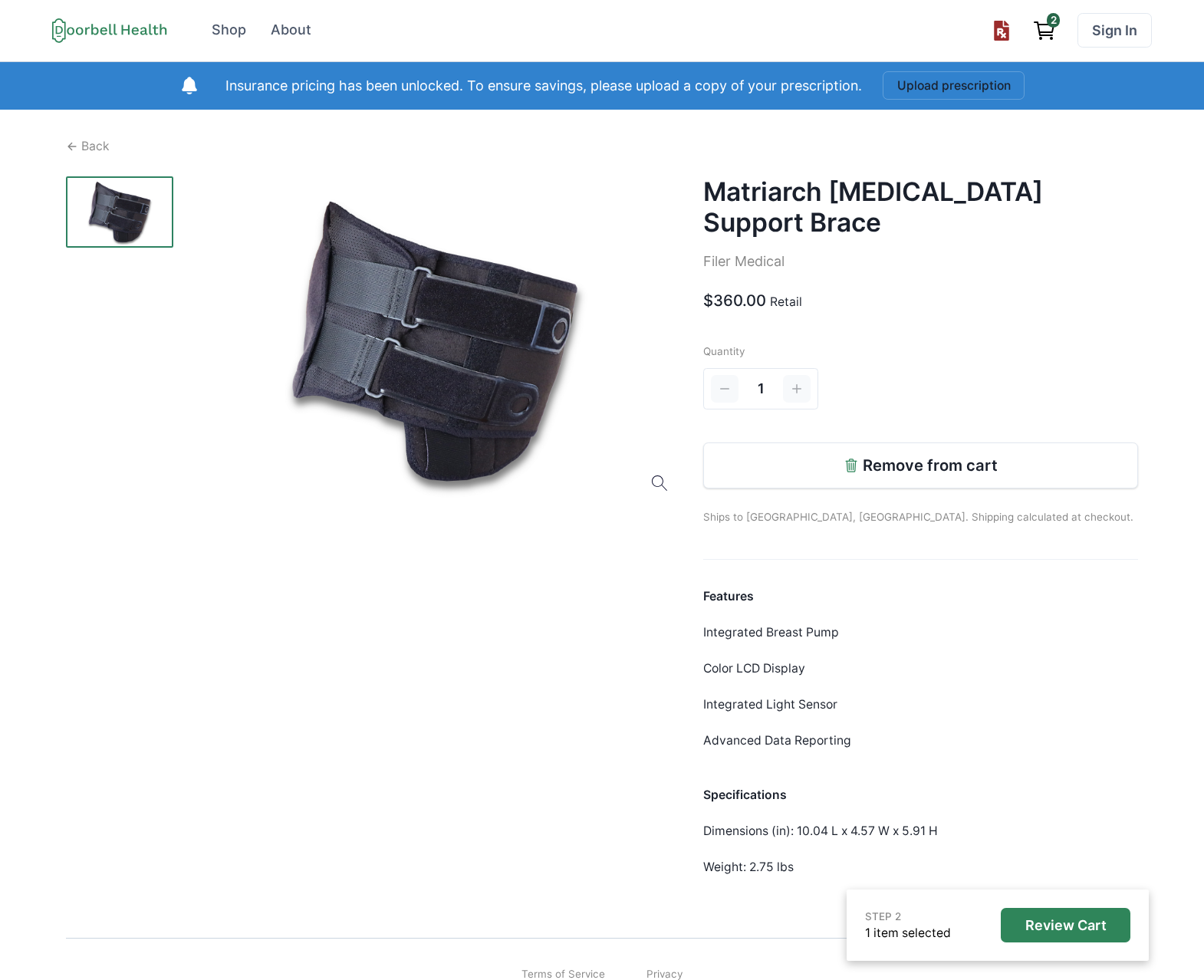
click at [1062, 27] on link "2" at bounding box center [1045, 30] width 38 height 35
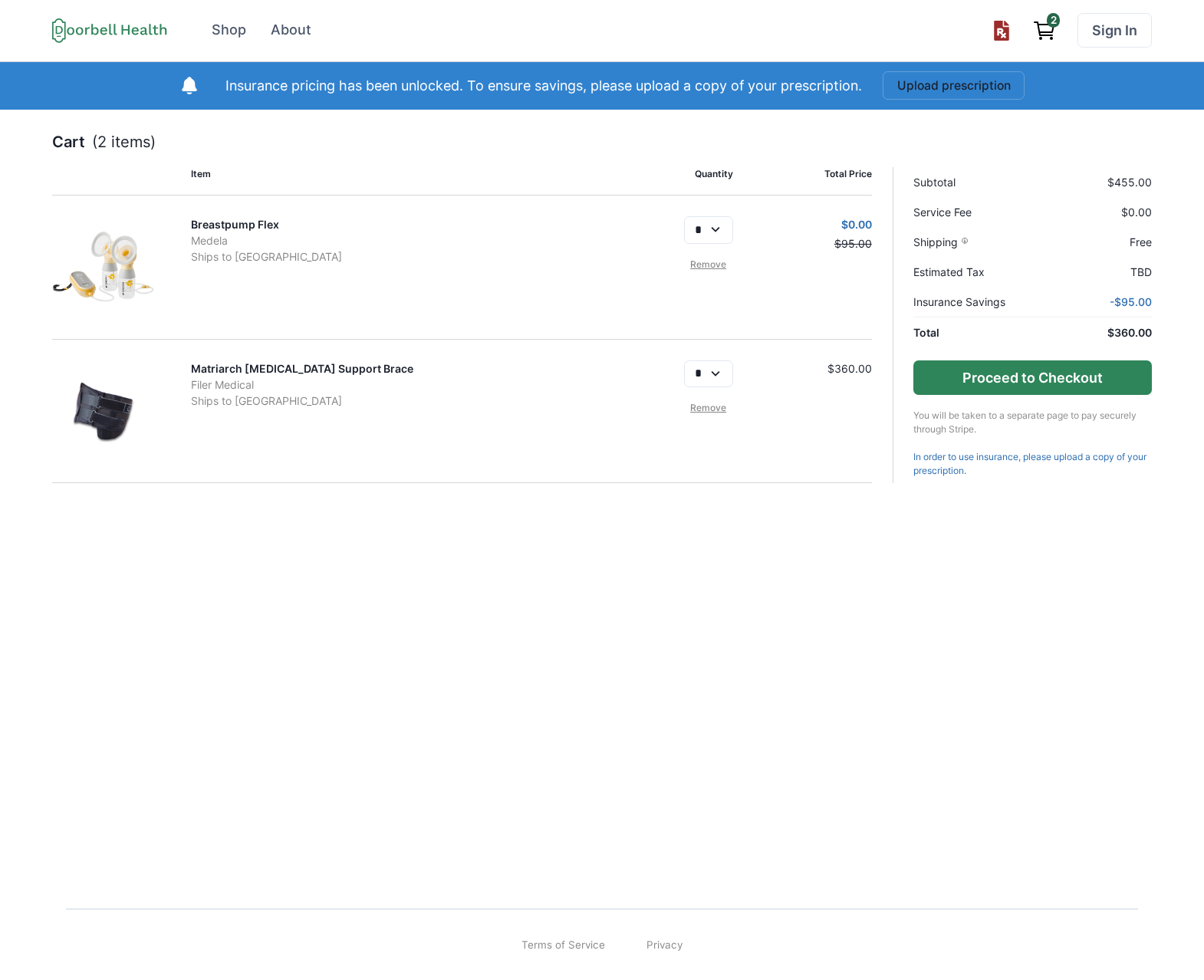
click at [1067, 374] on button "Proceed to Checkout" at bounding box center [1033, 378] width 238 height 35
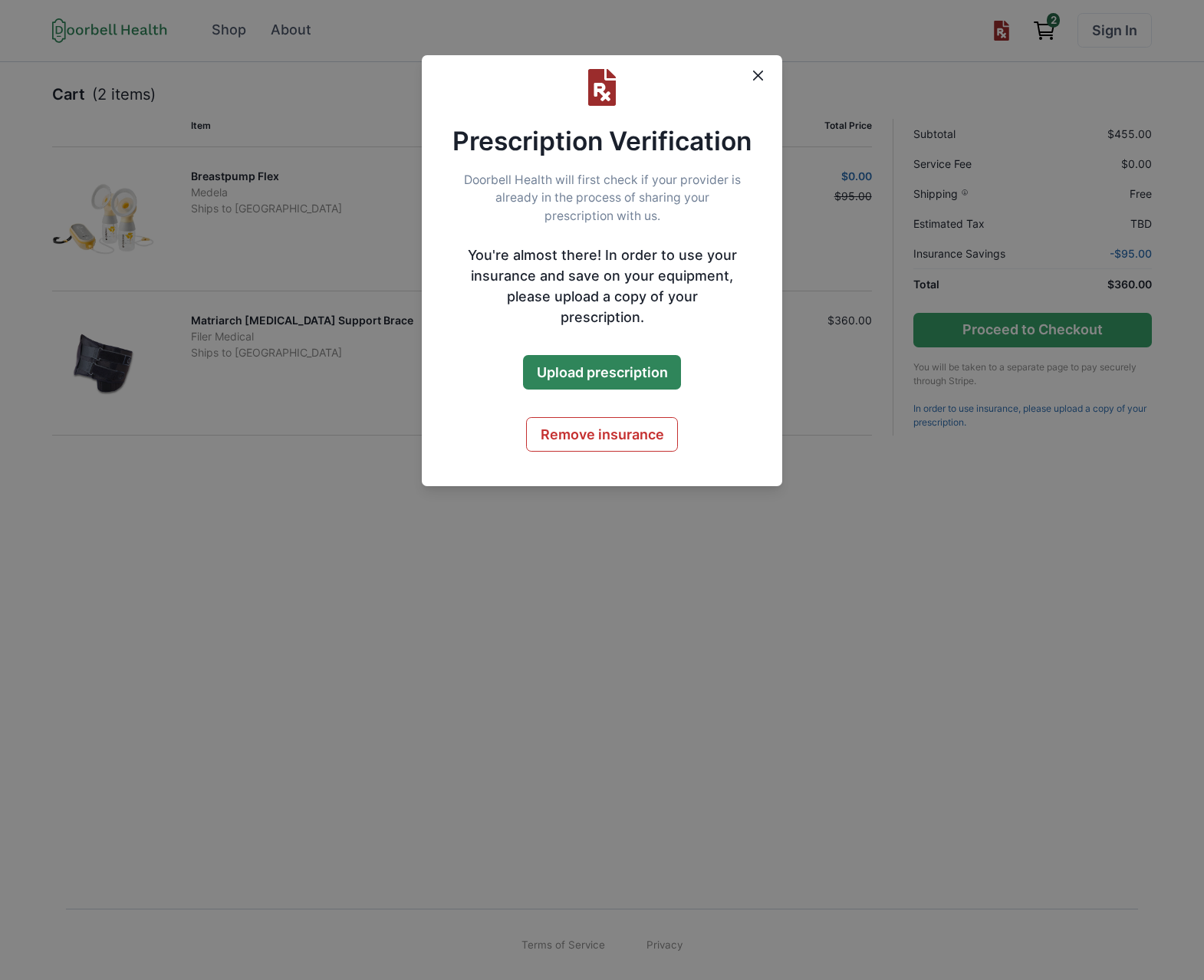
click at [600, 355] on button "Upload prescription" at bounding box center [602, 372] width 159 height 35
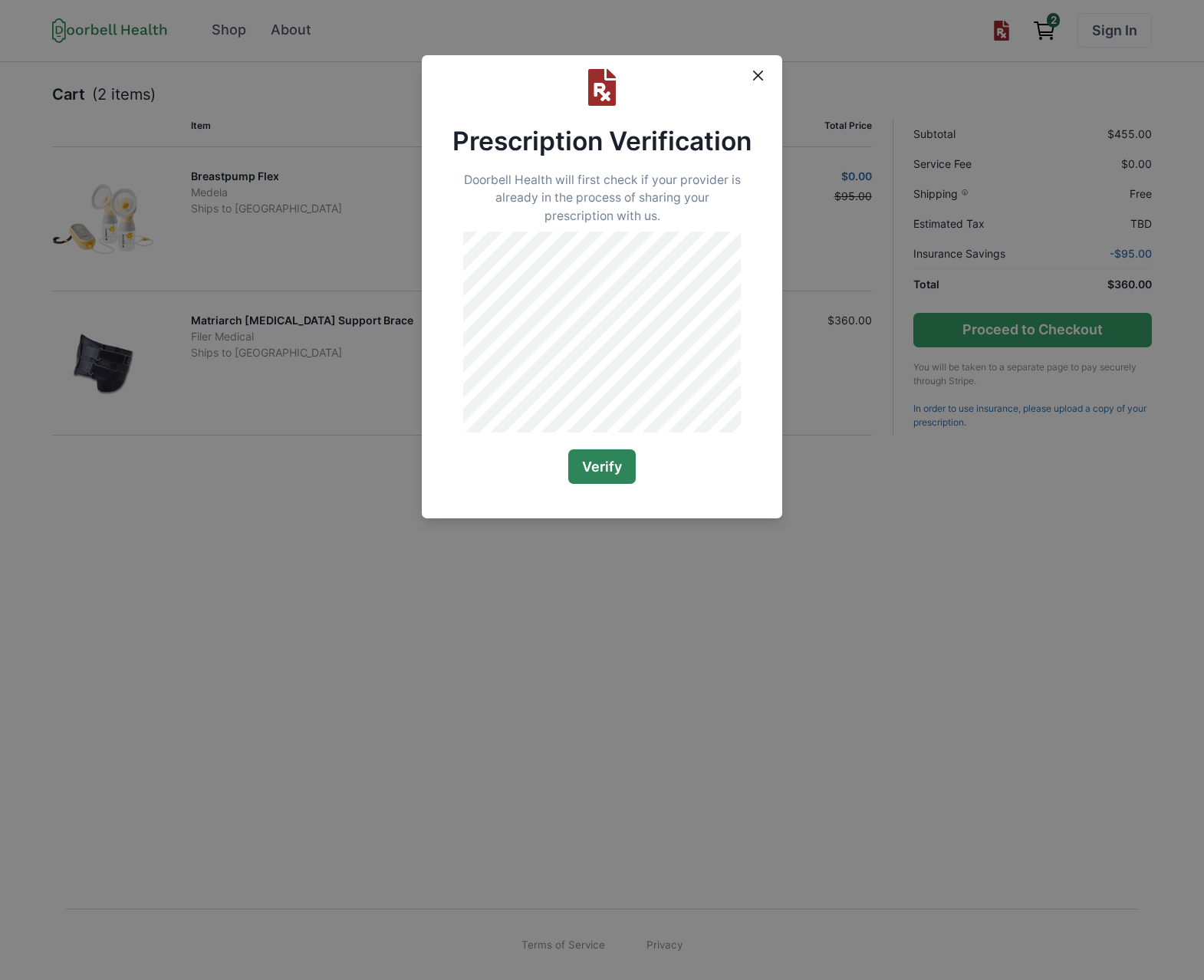
click at [613, 480] on button "Verify" at bounding box center [602, 467] width 67 height 35
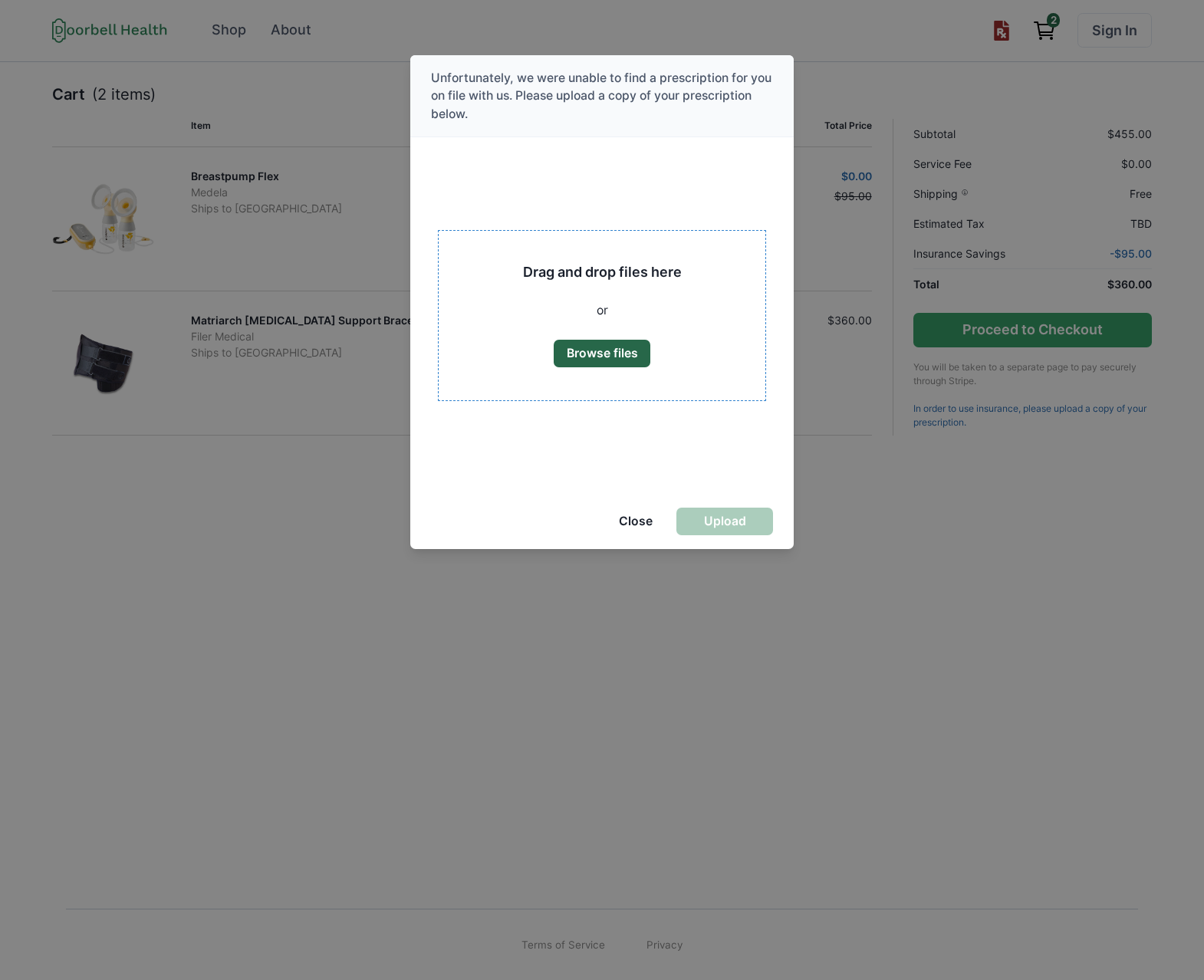
click at [603, 343] on button "Browse files" at bounding box center [602, 353] width 96 height 27
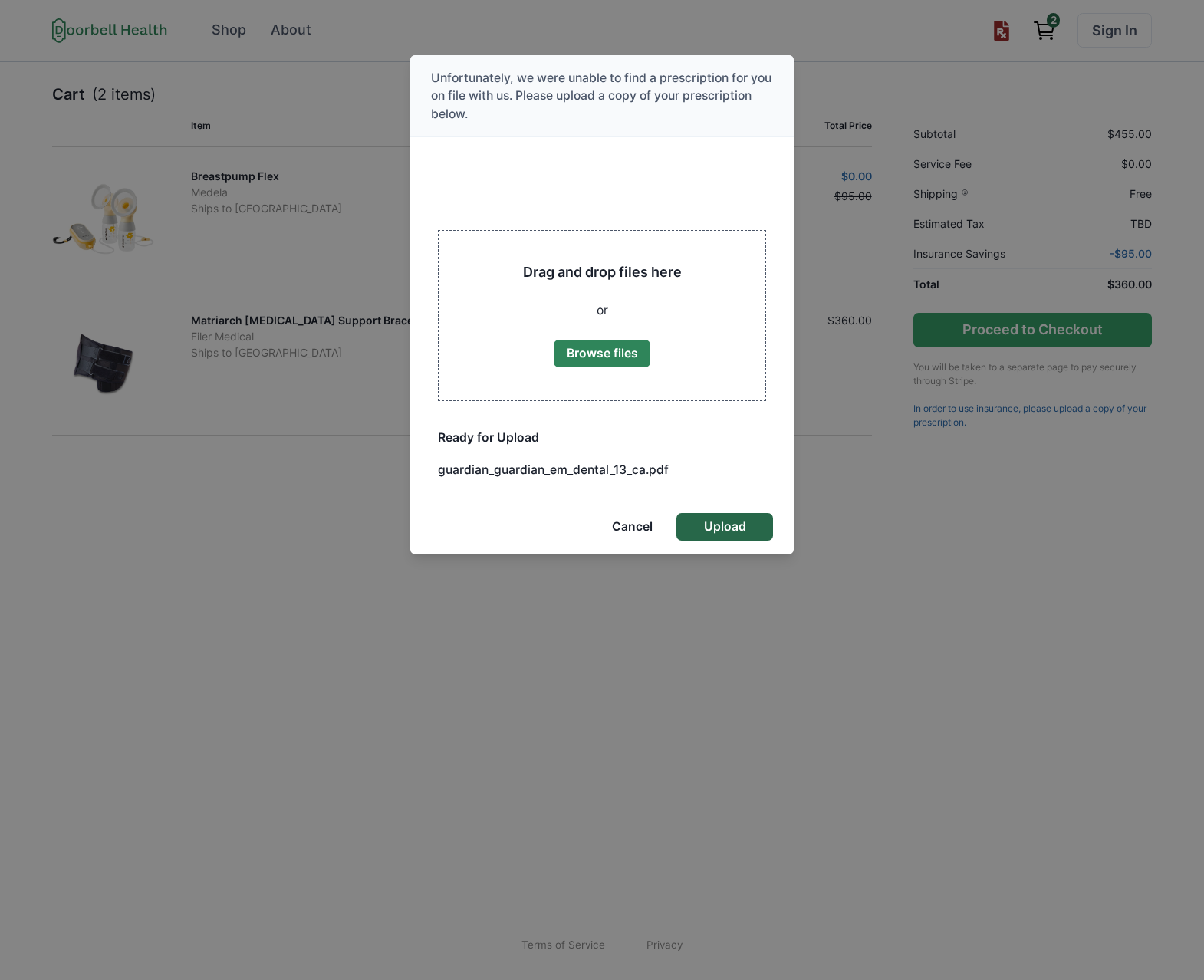
click at [721, 531] on button "Upload" at bounding box center [725, 527] width 96 height 27
